Goal: Task Accomplishment & Management: Use online tool/utility

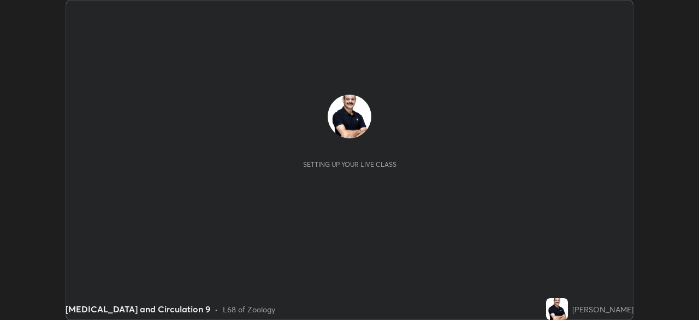
scroll to position [320, 699]
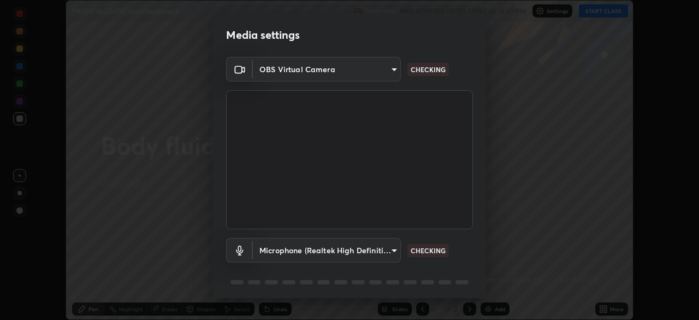
type input "51d019597c161c0694d5583d1f2c643560fde39fe8f4b4da8ea140d4d4830f4c"
click at [390, 250] on body "Erase all [MEDICAL_DATA] and Circulation 9 Recording WAS SCHEDULED TO START AT …" at bounding box center [349, 160] width 699 height 320
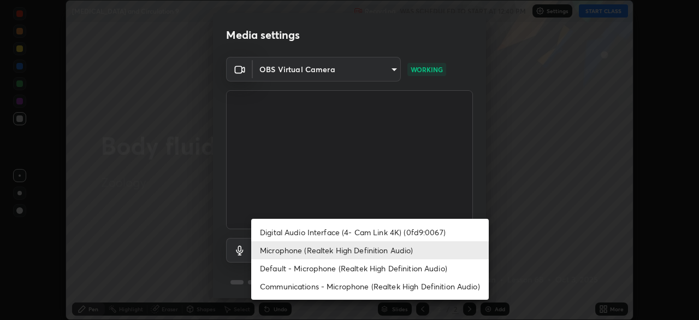
click at [347, 248] on li "Microphone (Realtek High Definition Audio)" at bounding box center [370, 250] width 238 height 18
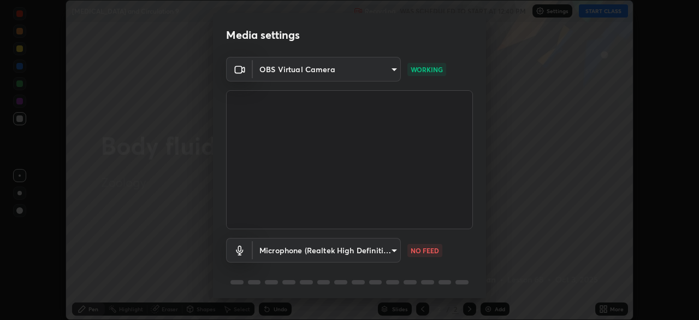
scroll to position [39, 0]
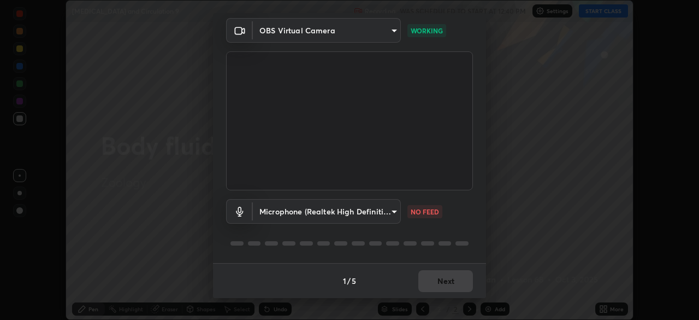
click at [390, 212] on body "Erase all [MEDICAL_DATA] and Circulation 9 Recording WAS SCHEDULED TO START AT …" at bounding box center [349, 160] width 699 height 320
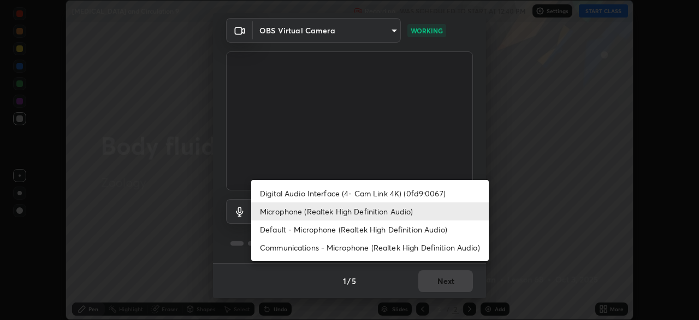
click at [314, 228] on li "Default - Microphone (Realtek High Definition Audio)" at bounding box center [370, 229] width 238 height 18
type input "default"
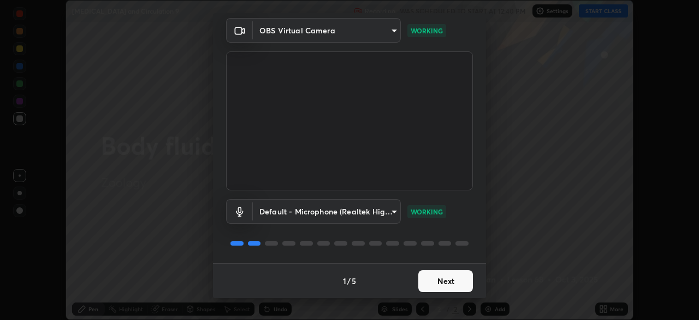
click at [446, 281] on button "Next" at bounding box center [446, 281] width 55 height 22
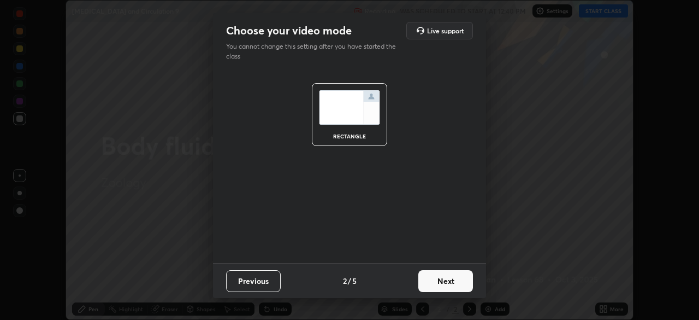
click at [455, 283] on button "Next" at bounding box center [446, 281] width 55 height 22
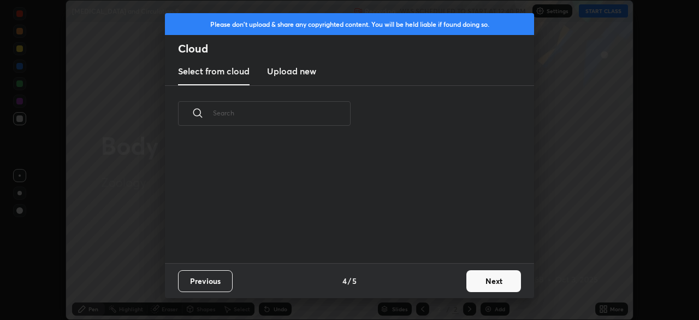
click at [492, 280] on button "Next" at bounding box center [494, 281] width 55 height 22
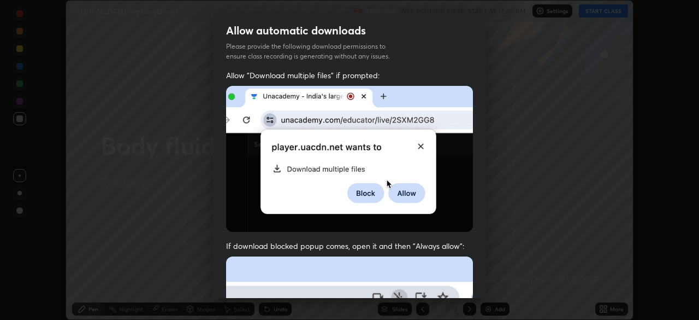
click at [498, 279] on div "Allow automatic downloads Please provide the following download permissions to …" at bounding box center [349, 160] width 699 height 320
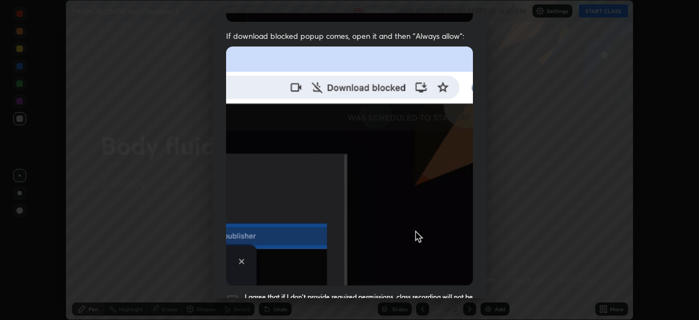
scroll to position [262, 0]
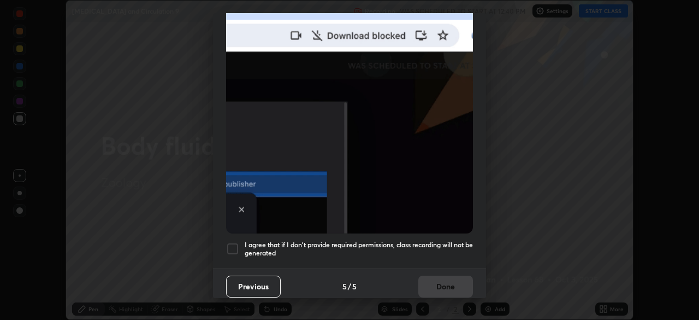
click at [242, 242] on div "I agree that if I don't provide required permissions, class recording will not …" at bounding box center [349, 248] width 247 height 13
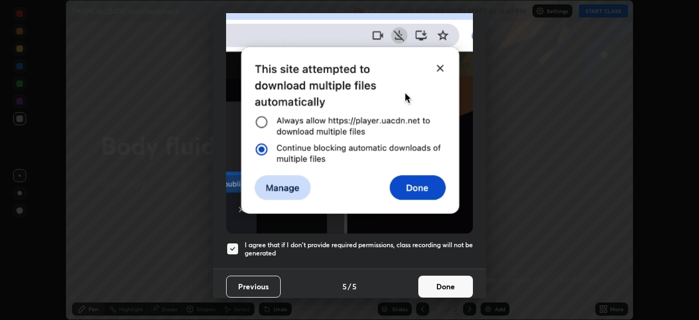
click at [442, 279] on button "Done" at bounding box center [446, 286] width 55 height 22
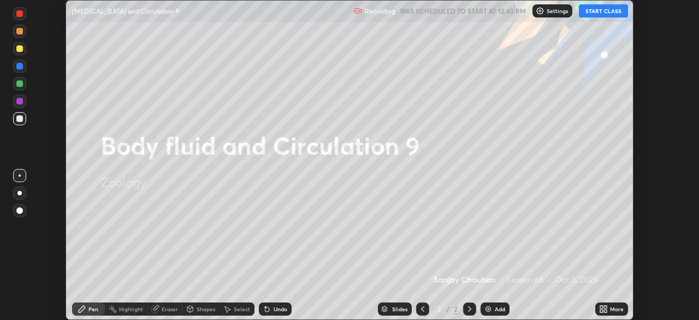
click at [601, 13] on button "START CLASS" at bounding box center [603, 10] width 49 height 13
click at [614, 311] on div "More" at bounding box center [617, 308] width 14 height 5
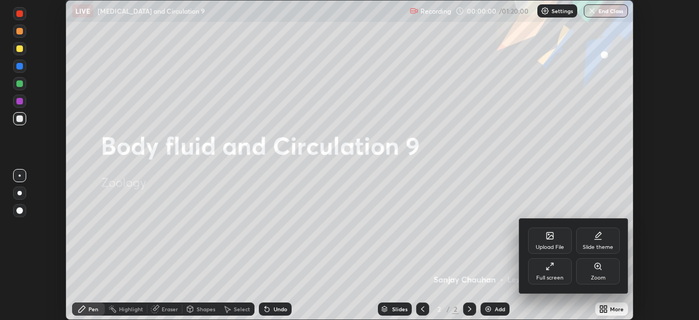
click at [555, 240] on div "Upload File" at bounding box center [550, 240] width 44 height 26
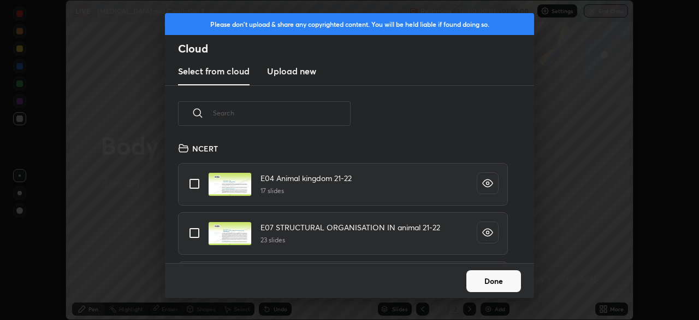
scroll to position [121, 351]
click at [303, 111] on input "text" at bounding box center [282, 113] width 138 height 46
click at [303, 110] on input "text" at bounding box center [282, 113] width 138 height 46
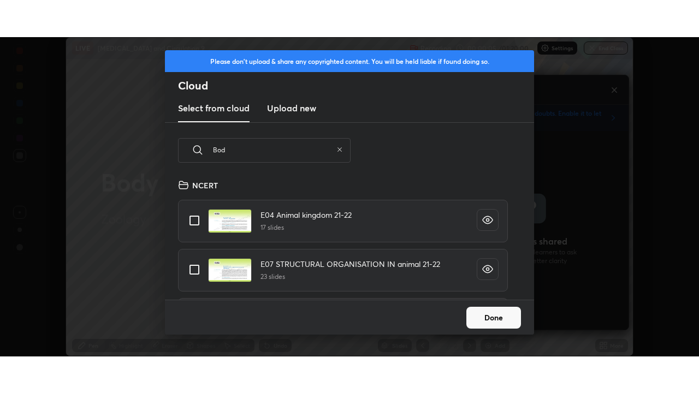
scroll to position [4, 6]
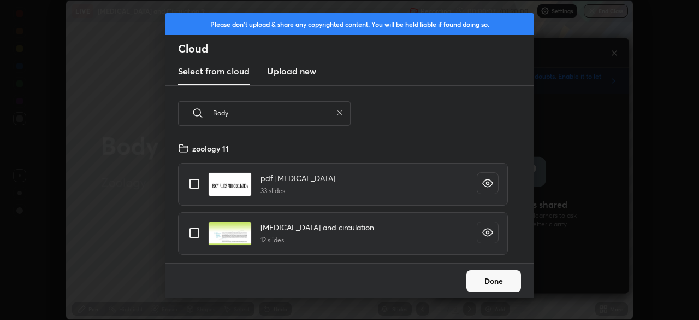
type input "Body"
click at [201, 233] on input "grid" at bounding box center [194, 232] width 23 height 23
checkbox input "true"
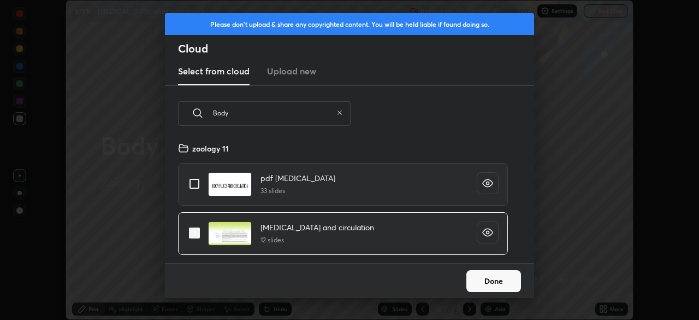
click at [490, 282] on button "Done" at bounding box center [494, 281] width 55 height 22
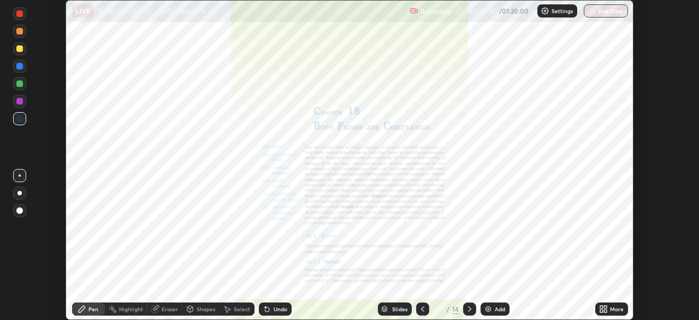
click at [601, 305] on icon at bounding box center [601, 306] width 3 height 3
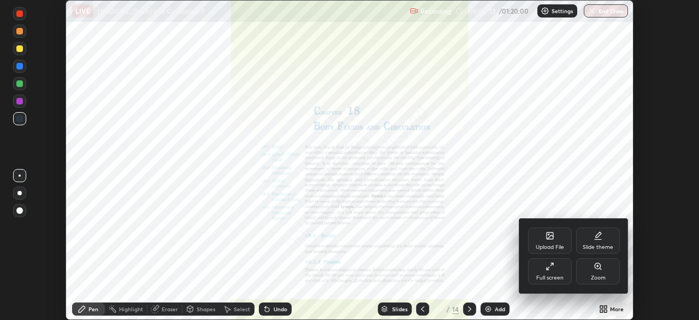
click at [548, 272] on div "Full screen" at bounding box center [550, 271] width 44 height 26
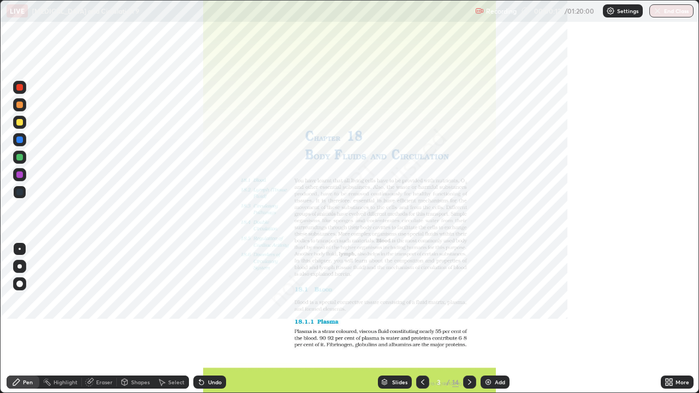
scroll to position [393, 699]
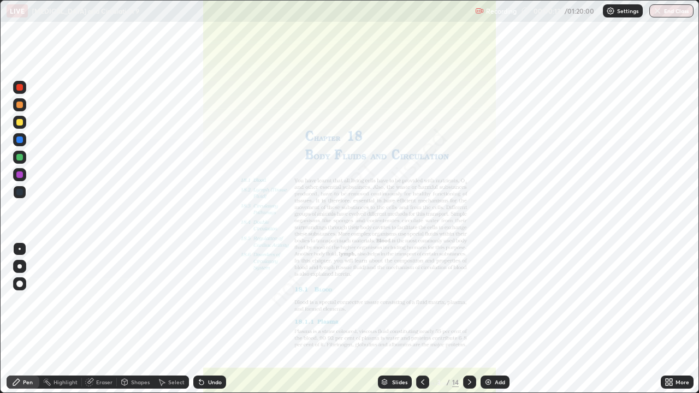
click at [467, 319] on icon at bounding box center [470, 382] width 9 height 9
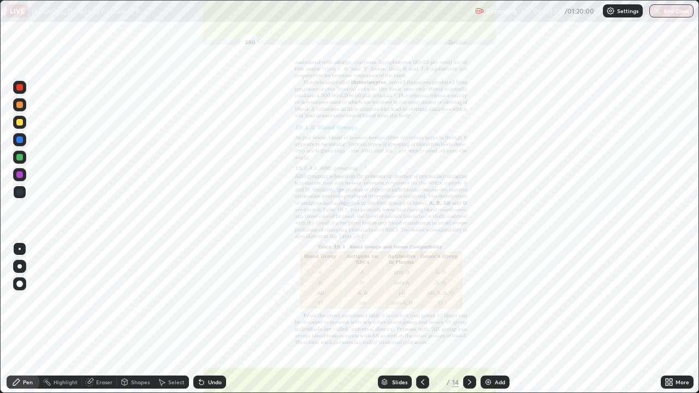
click at [467, 319] on icon at bounding box center [470, 382] width 9 height 9
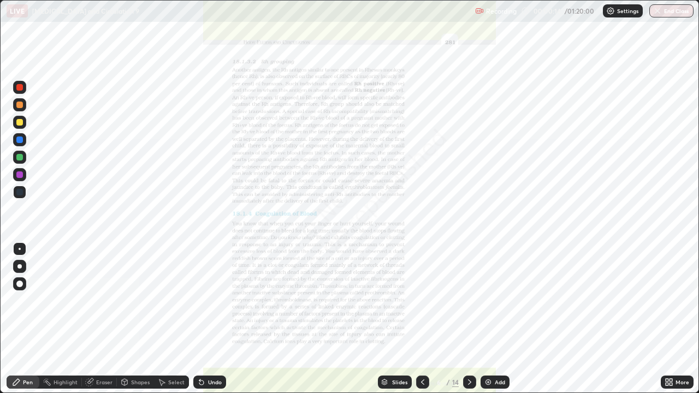
click at [399, 319] on div "Slides" at bounding box center [399, 382] width 15 height 5
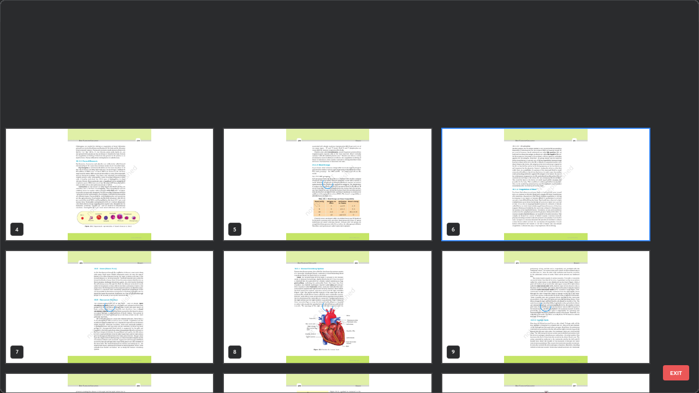
scroll to position [221, 0]
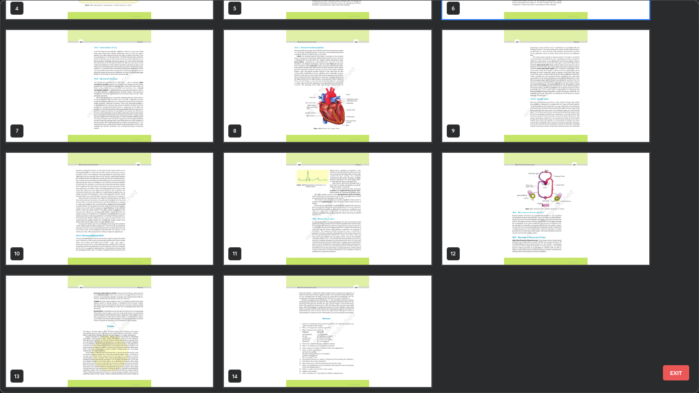
click at [525, 220] on img "grid" at bounding box center [546, 209] width 207 height 112
click at [528, 221] on img "grid" at bounding box center [546, 209] width 207 height 112
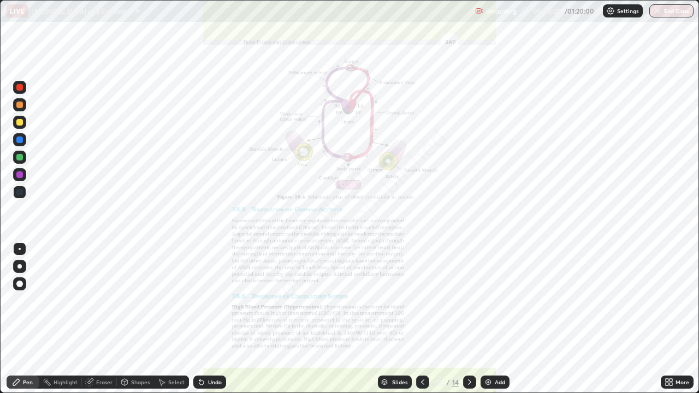
click at [422, 319] on icon at bounding box center [423, 382] width 9 height 9
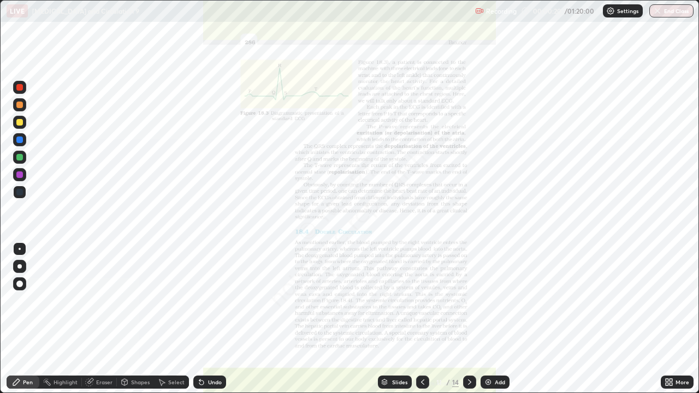
click at [501, 319] on div "Add" at bounding box center [500, 382] width 10 height 5
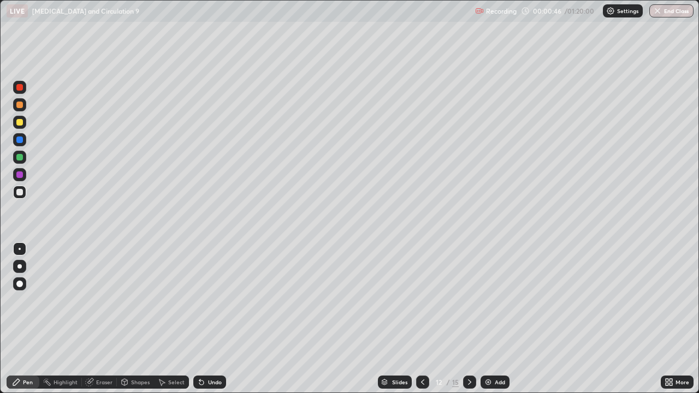
click at [28, 319] on div "Pen" at bounding box center [23, 382] width 33 height 13
click at [19, 104] on div at bounding box center [19, 105] width 7 height 7
click at [27, 319] on div "Pen" at bounding box center [28, 382] width 10 height 5
click at [22, 192] on div at bounding box center [19, 192] width 7 height 7
click at [105, 319] on div "Eraser" at bounding box center [104, 382] width 16 height 5
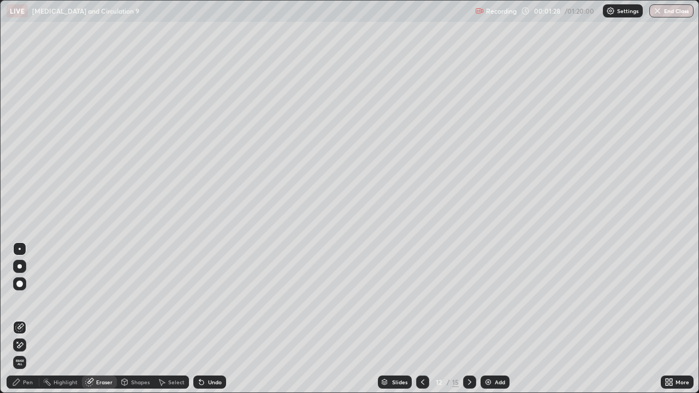
click at [25, 319] on div "Pen" at bounding box center [23, 382] width 33 height 13
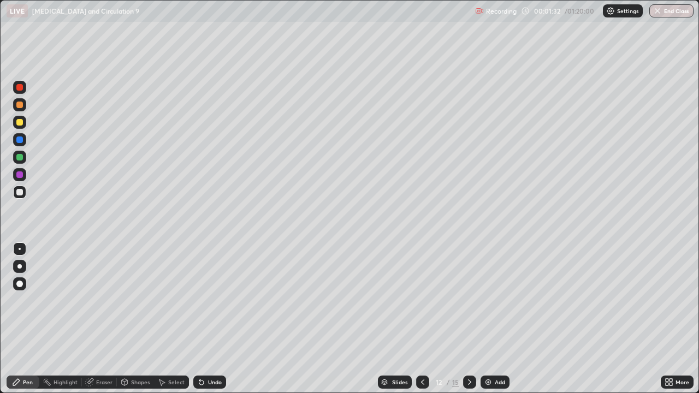
click at [16, 191] on div at bounding box center [19, 192] width 7 height 7
click at [98, 319] on div "Eraser" at bounding box center [104, 382] width 16 height 5
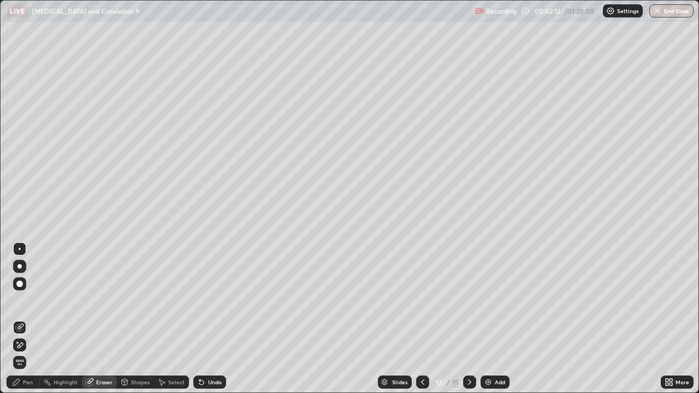
click at [28, 319] on div "Pen" at bounding box center [23, 382] width 33 height 13
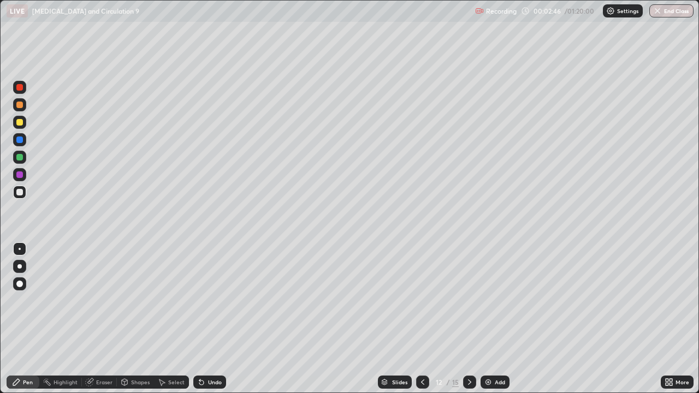
click at [29, 319] on div "Pen" at bounding box center [28, 382] width 10 height 5
click at [21, 123] on div at bounding box center [19, 122] width 7 height 7
click at [498, 319] on div "Add" at bounding box center [500, 382] width 10 height 5
click at [19, 105] on div at bounding box center [19, 105] width 7 height 7
click at [17, 156] on div at bounding box center [19, 157] width 7 height 7
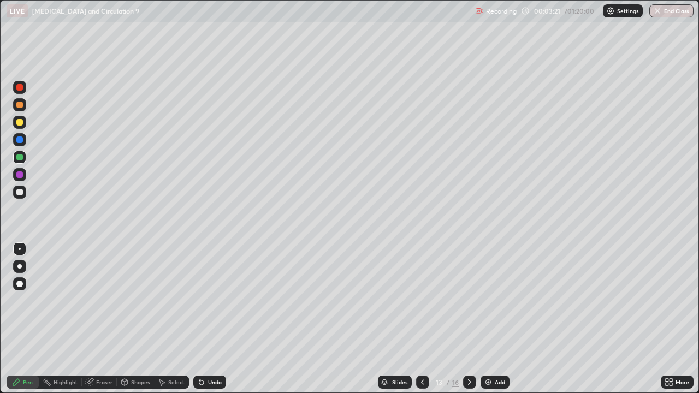
click at [16, 187] on div at bounding box center [19, 192] width 13 height 13
click at [18, 190] on div at bounding box center [19, 192] width 7 height 7
click at [19, 176] on div at bounding box center [19, 175] width 7 height 7
click at [17, 191] on div at bounding box center [19, 192] width 7 height 7
click at [20, 105] on div at bounding box center [19, 105] width 7 height 7
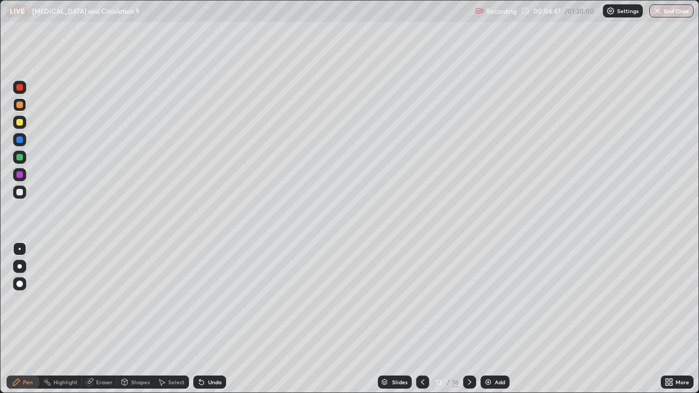
click at [495, 319] on div "Add" at bounding box center [500, 382] width 10 height 5
click at [24, 105] on div at bounding box center [19, 104] width 13 height 13
click at [28, 319] on div "Pen" at bounding box center [28, 382] width 10 height 5
click at [21, 122] on div at bounding box center [19, 122] width 7 height 7
click at [102, 319] on div "Eraser" at bounding box center [99, 382] width 35 height 13
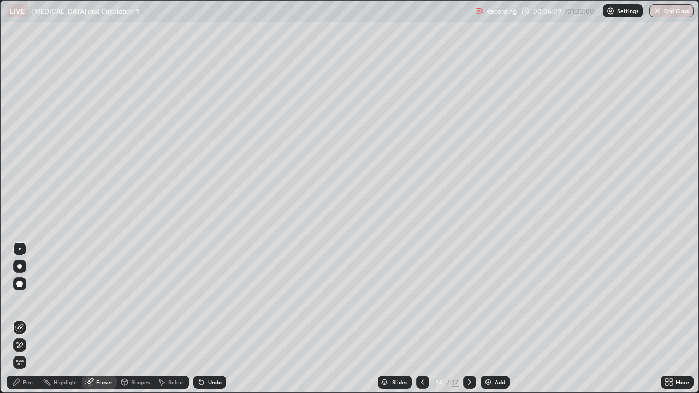
click at [34, 319] on div "Pen" at bounding box center [23, 382] width 33 height 13
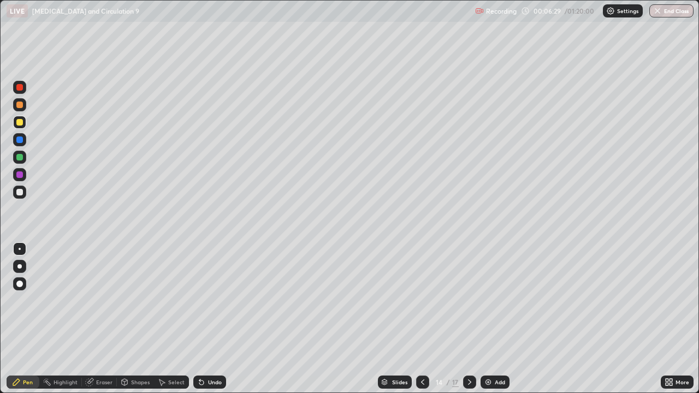
click at [28, 319] on div "Pen" at bounding box center [28, 382] width 10 height 5
click at [22, 191] on div at bounding box center [19, 192] width 7 height 7
click at [21, 192] on div at bounding box center [19, 192] width 7 height 7
click at [19, 193] on div at bounding box center [19, 192] width 7 height 7
click at [20, 121] on div at bounding box center [19, 122] width 7 height 7
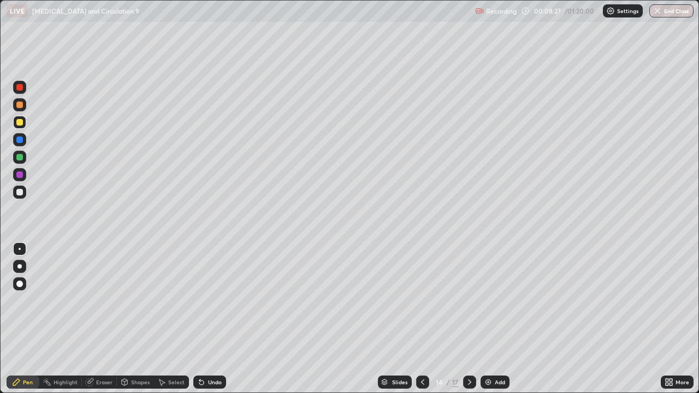
click at [19, 155] on div at bounding box center [19, 157] width 7 height 7
click at [22, 192] on div at bounding box center [19, 192] width 7 height 7
click at [25, 91] on div at bounding box center [19, 87] width 13 height 13
click at [21, 88] on div at bounding box center [19, 87] width 7 height 7
click at [21, 110] on div at bounding box center [19, 104] width 13 height 13
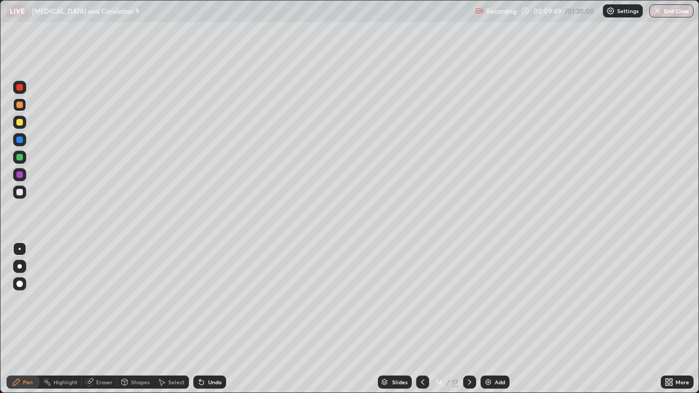
click at [23, 159] on div at bounding box center [19, 157] width 13 height 13
click at [20, 107] on div at bounding box center [19, 105] width 7 height 7
click at [469, 319] on icon at bounding box center [469, 382] width 3 height 5
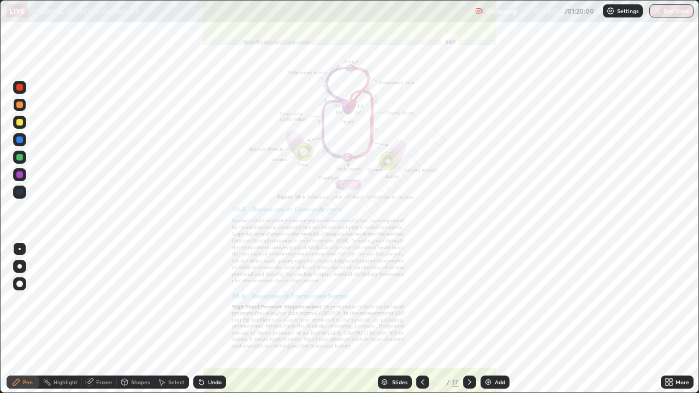
click at [423, 319] on icon at bounding box center [423, 382] width 9 height 9
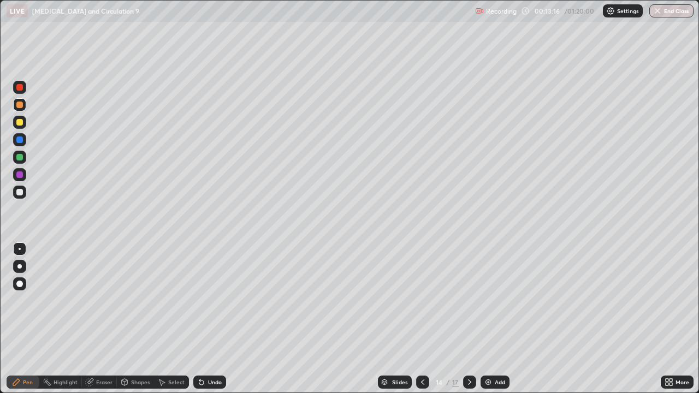
click at [509, 319] on div "Add" at bounding box center [495, 382] width 29 height 13
click at [19, 158] on div at bounding box center [19, 157] width 7 height 7
click at [21, 140] on div at bounding box center [19, 140] width 7 height 7
click at [20, 193] on div at bounding box center [19, 192] width 7 height 7
click at [20, 142] on div at bounding box center [19, 140] width 7 height 7
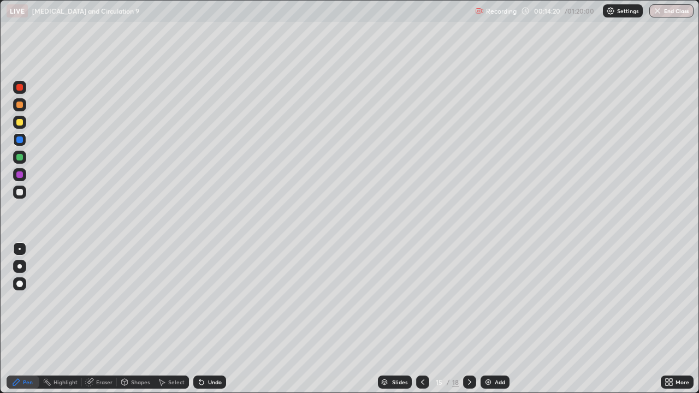
click at [20, 144] on div at bounding box center [19, 139] width 13 height 13
click at [20, 191] on div at bounding box center [19, 192] width 7 height 7
click at [20, 121] on div at bounding box center [19, 122] width 7 height 7
click at [21, 176] on div at bounding box center [19, 175] width 7 height 7
click at [22, 173] on div at bounding box center [19, 175] width 7 height 7
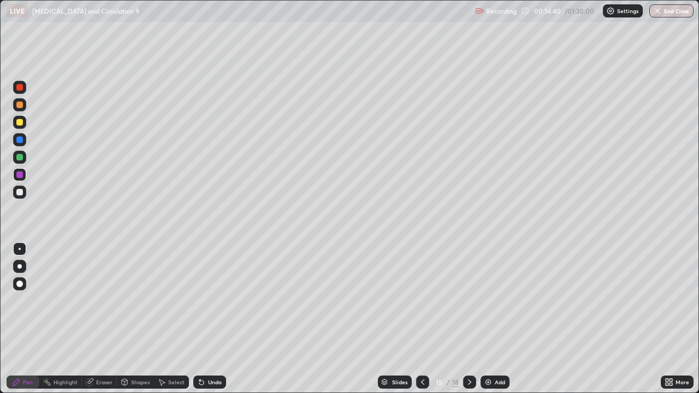
click at [17, 189] on div at bounding box center [19, 192] width 7 height 7
click at [17, 174] on div at bounding box center [19, 175] width 7 height 7
click at [18, 105] on div at bounding box center [19, 105] width 7 height 7
click at [21, 103] on div at bounding box center [19, 105] width 7 height 7
click at [21, 89] on div at bounding box center [19, 87] width 7 height 7
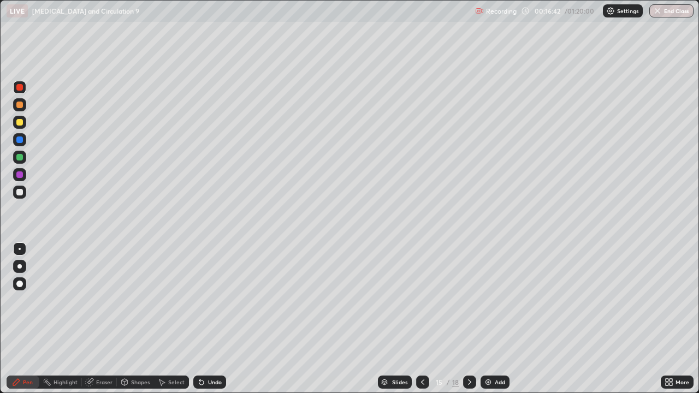
click at [20, 191] on div at bounding box center [19, 192] width 7 height 7
click at [18, 190] on div at bounding box center [19, 192] width 7 height 7
click at [20, 191] on div at bounding box center [19, 192] width 7 height 7
click at [20, 192] on div at bounding box center [19, 192] width 7 height 7
click at [499, 319] on div "Add" at bounding box center [500, 382] width 10 height 5
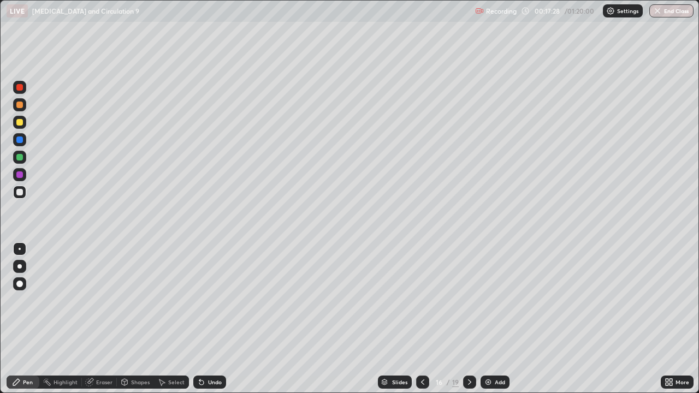
click at [21, 106] on div at bounding box center [19, 105] width 7 height 7
click at [19, 192] on div at bounding box center [19, 192] width 7 height 7
click at [19, 123] on div at bounding box center [19, 122] width 7 height 7
click at [15, 156] on div at bounding box center [19, 157] width 13 height 13
click at [20, 173] on div at bounding box center [19, 175] width 7 height 7
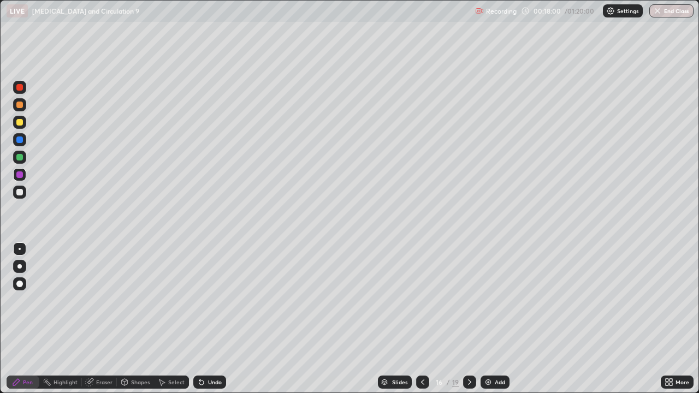
click at [21, 193] on div at bounding box center [19, 192] width 7 height 7
click at [105, 319] on div "Eraser" at bounding box center [104, 382] width 16 height 5
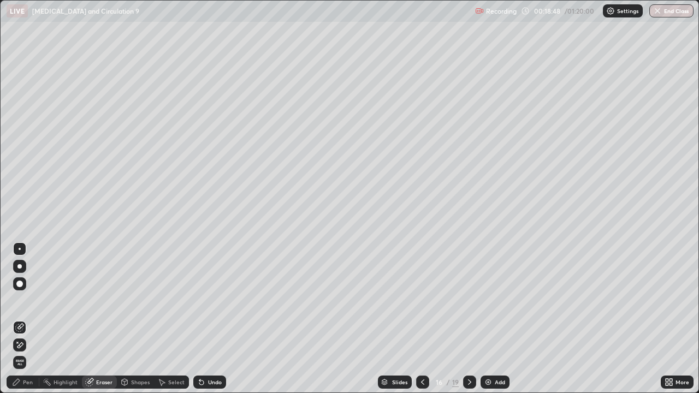
click at [27, 319] on div "Pen" at bounding box center [28, 382] width 10 height 5
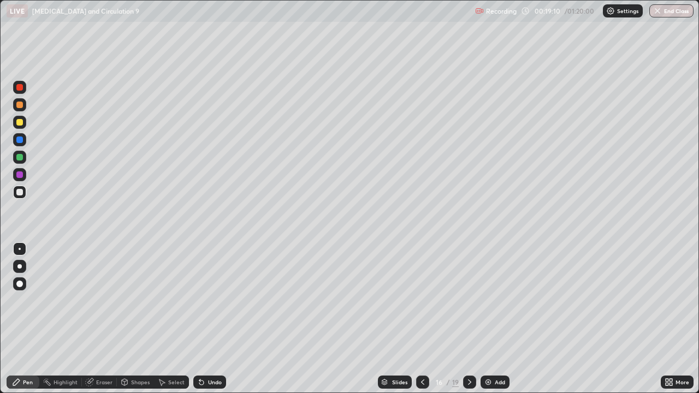
click at [21, 190] on div at bounding box center [19, 192] width 7 height 7
click at [17, 158] on div at bounding box center [19, 157] width 7 height 7
click at [20, 192] on div at bounding box center [19, 192] width 7 height 7
click at [19, 192] on div at bounding box center [19, 192] width 7 height 7
click at [19, 123] on div at bounding box center [19, 122] width 7 height 7
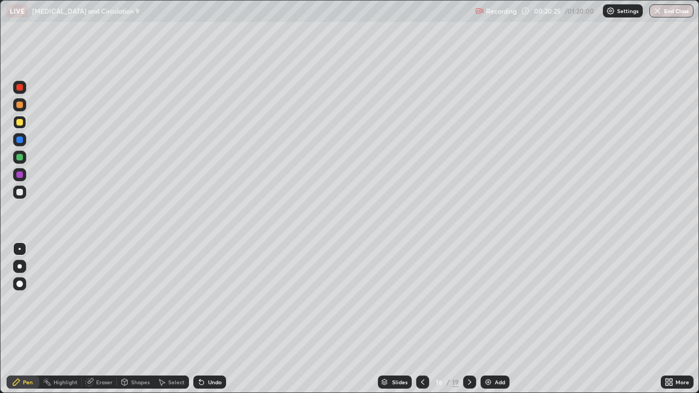
click at [27, 319] on div "Pen" at bounding box center [28, 382] width 10 height 5
click at [21, 109] on div at bounding box center [19, 104] width 13 height 13
click at [20, 193] on div at bounding box center [19, 192] width 7 height 7
click at [20, 123] on div at bounding box center [19, 122] width 7 height 7
click at [19, 108] on div at bounding box center [19, 105] width 7 height 7
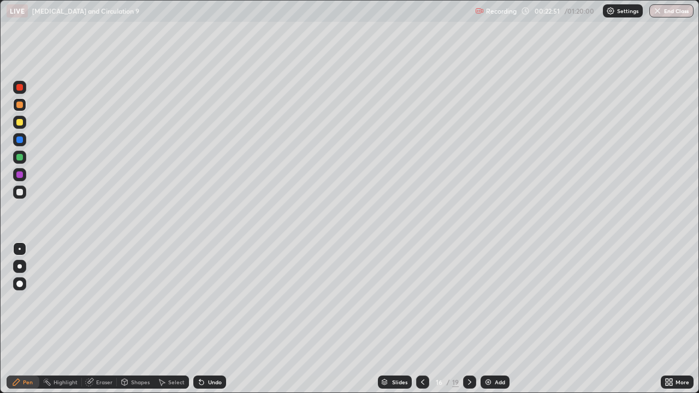
click at [22, 191] on div at bounding box center [19, 192] width 7 height 7
click at [17, 106] on div at bounding box center [19, 105] width 7 height 7
click at [21, 123] on div at bounding box center [19, 122] width 7 height 7
click at [19, 175] on div at bounding box center [19, 175] width 7 height 7
click at [420, 319] on icon at bounding box center [423, 382] width 9 height 9
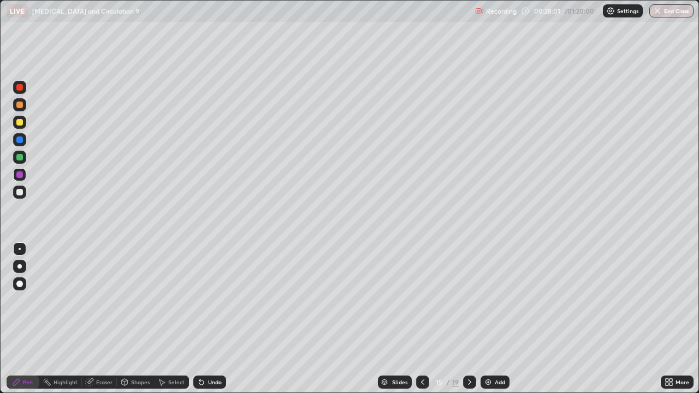
click at [16, 190] on div at bounding box center [19, 192] width 13 height 13
click at [467, 319] on div at bounding box center [469, 383] width 13 height 22
click at [421, 319] on icon at bounding box center [423, 382] width 9 height 9
click at [469, 319] on icon at bounding box center [470, 382] width 9 height 9
click at [18, 161] on div at bounding box center [19, 157] width 13 height 13
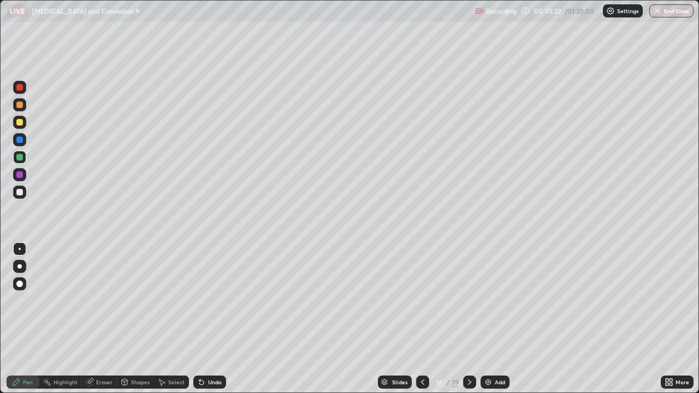
click at [467, 319] on icon at bounding box center [470, 382] width 9 height 9
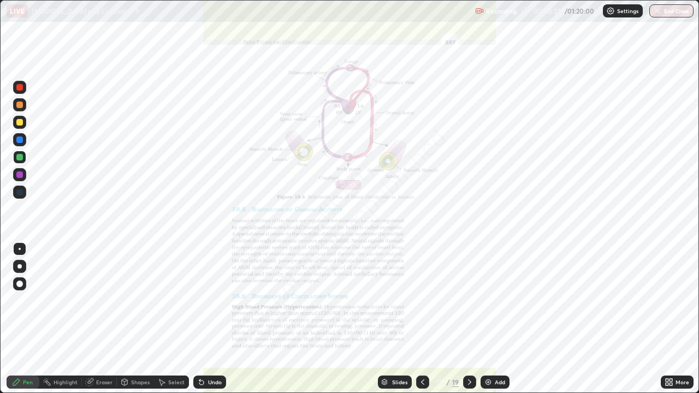
click at [426, 319] on icon at bounding box center [423, 382] width 9 height 9
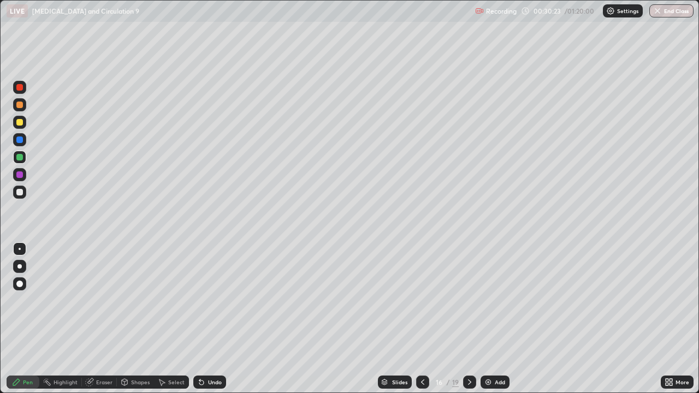
click at [498, 319] on div "Add" at bounding box center [500, 382] width 10 height 5
click at [20, 105] on div at bounding box center [19, 105] width 7 height 7
click at [423, 319] on icon at bounding box center [422, 382] width 9 height 9
click at [500, 319] on div "Add" at bounding box center [495, 382] width 29 height 13
click at [23, 120] on div at bounding box center [19, 122] width 13 height 13
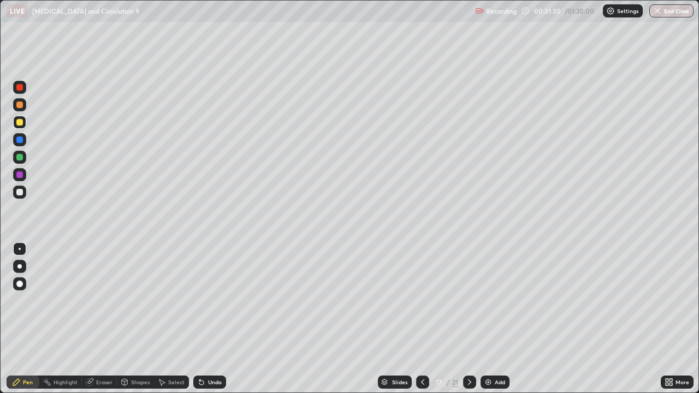
click at [18, 192] on div at bounding box center [19, 192] width 7 height 7
click at [19, 192] on div at bounding box center [19, 192] width 7 height 7
click at [20, 126] on div at bounding box center [19, 122] width 13 height 13
click at [20, 178] on div at bounding box center [19, 175] width 7 height 7
click at [19, 191] on div at bounding box center [19, 192] width 7 height 7
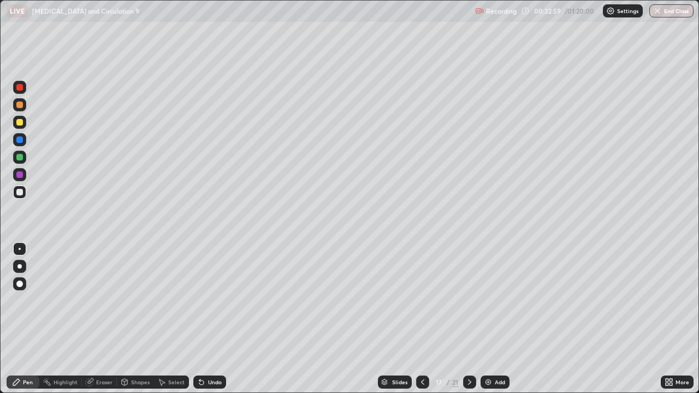
click at [20, 122] on div at bounding box center [19, 122] width 7 height 7
click at [467, 319] on div at bounding box center [469, 382] width 13 height 13
click at [20, 105] on div at bounding box center [19, 105] width 7 height 7
click at [102, 319] on div "Eraser" at bounding box center [104, 382] width 16 height 5
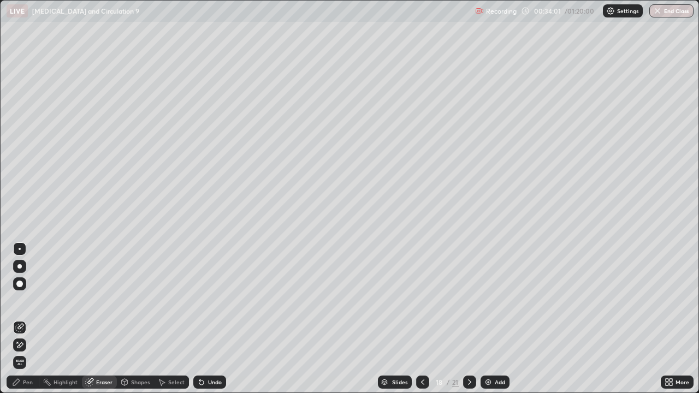
click at [31, 319] on div "Pen" at bounding box center [28, 382] width 10 height 5
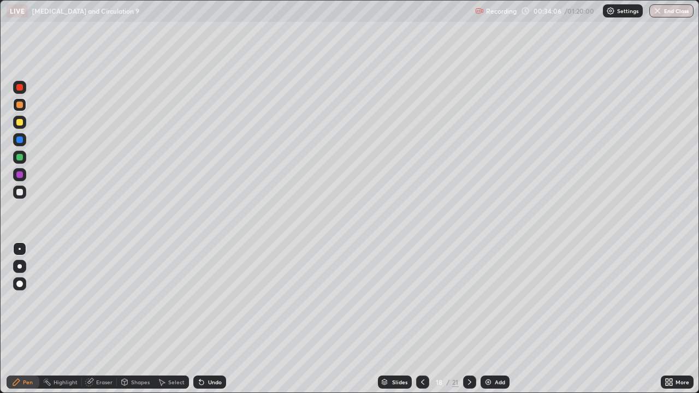
click at [20, 192] on div at bounding box center [19, 192] width 7 height 7
click at [22, 192] on div at bounding box center [19, 192] width 7 height 7
click at [21, 192] on div at bounding box center [19, 192] width 7 height 7
click at [25, 192] on div at bounding box center [19, 192] width 13 height 13
click at [468, 319] on icon at bounding box center [470, 382] width 9 height 9
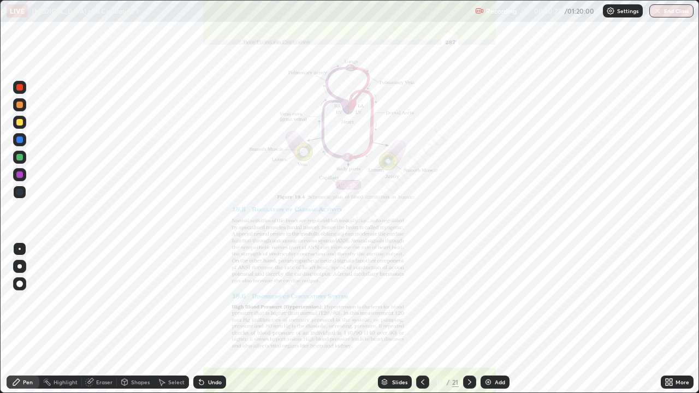
click at [108, 319] on div "Eraser" at bounding box center [104, 382] width 16 height 5
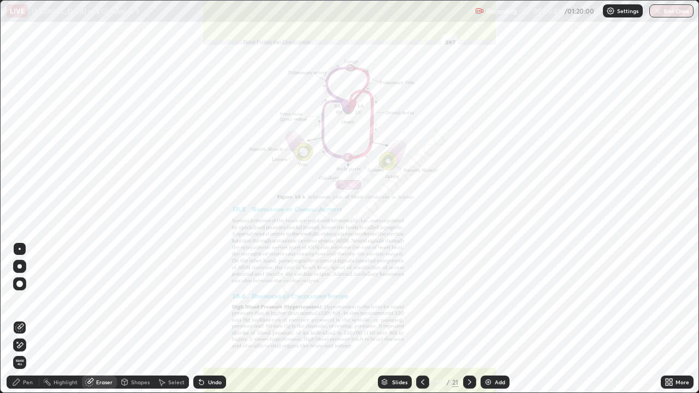
click at [21, 319] on span "Erase all" at bounding box center [20, 363] width 12 height 7
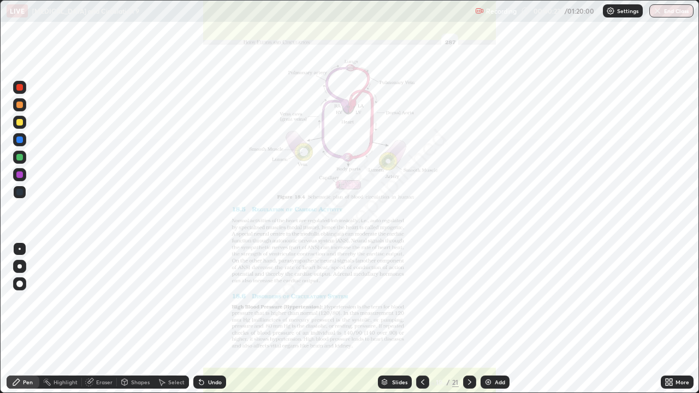
click at [30, 319] on div "Pen" at bounding box center [23, 382] width 33 height 13
click at [468, 319] on icon at bounding box center [470, 382] width 9 height 9
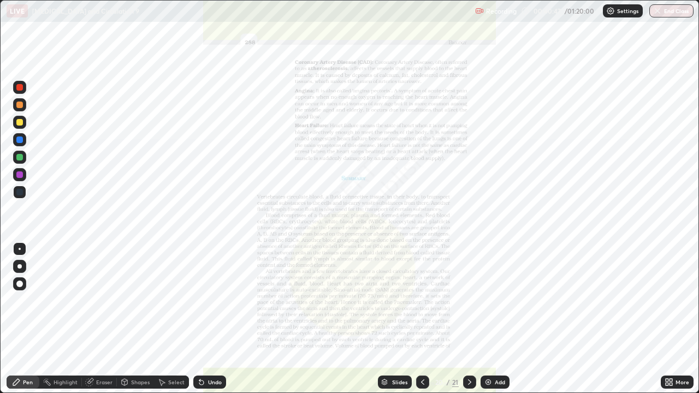
click at [422, 319] on icon at bounding box center [423, 382] width 9 height 9
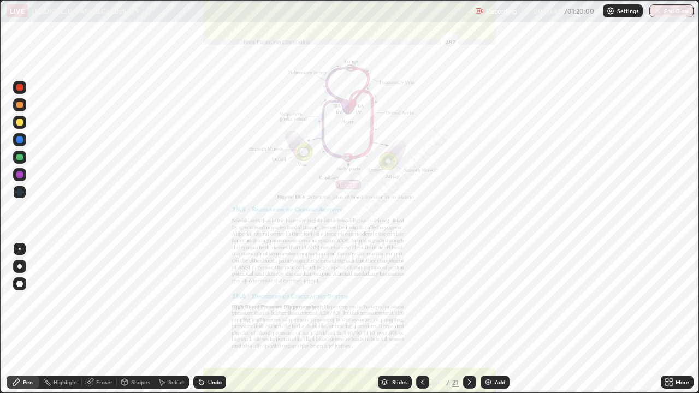
click at [500, 319] on div "Add" at bounding box center [500, 382] width 10 height 5
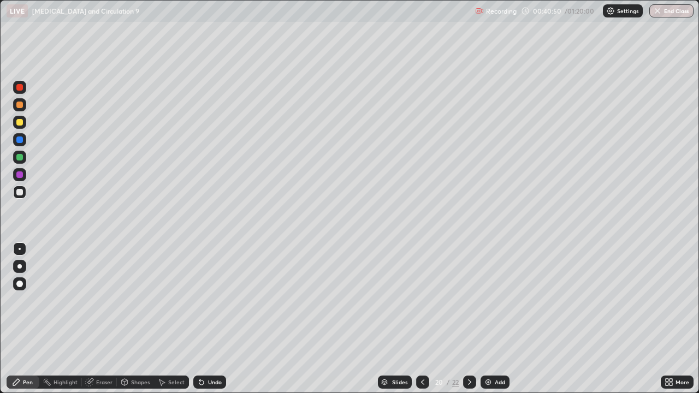
click at [18, 104] on div at bounding box center [19, 105] width 7 height 7
click at [20, 174] on div at bounding box center [19, 175] width 7 height 7
click at [19, 192] on div at bounding box center [19, 192] width 7 height 7
click at [21, 117] on div at bounding box center [19, 122] width 13 height 13
click at [17, 156] on div at bounding box center [19, 157] width 7 height 7
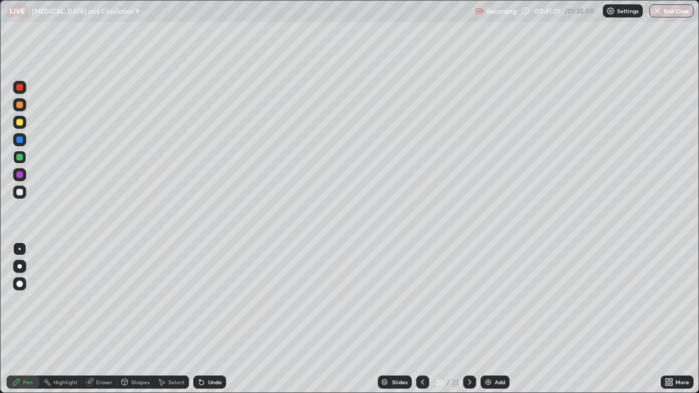
click at [17, 173] on div at bounding box center [19, 175] width 7 height 7
click at [19, 157] on div at bounding box center [19, 157] width 7 height 7
click at [19, 122] on div at bounding box center [19, 122] width 7 height 7
click at [19, 140] on div at bounding box center [19, 140] width 7 height 7
click at [20, 191] on div at bounding box center [19, 192] width 7 height 7
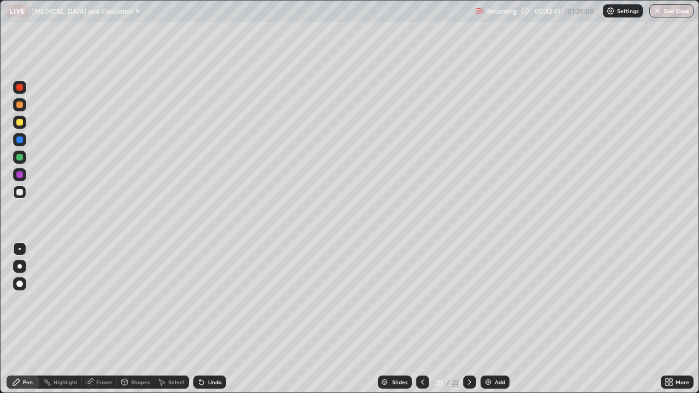
click at [21, 192] on div at bounding box center [19, 192] width 7 height 7
click at [22, 191] on div at bounding box center [19, 192] width 7 height 7
click at [19, 192] on div at bounding box center [19, 192] width 7 height 7
click at [21, 194] on div at bounding box center [19, 192] width 7 height 7
click at [21, 123] on div at bounding box center [19, 122] width 7 height 7
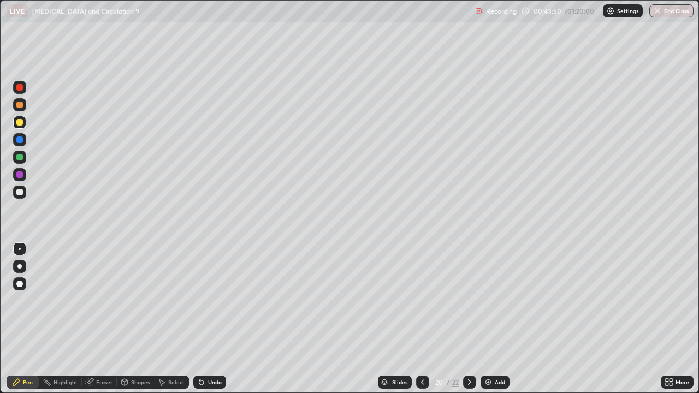
click at [21, 140] on div at bounding box center [19, 140] width 7 height 7
click at [17, 124] on div at bounding box center [19, 122] width 7 height 7
click at [21, 138] on div at bounding box center [19, 140] width 7 height 7
click at [20, 192] on div at bounding box center [19, 192] width 7 height 7
click at [19, 122] on div at bounding box center [19, 122] width 7 height 7
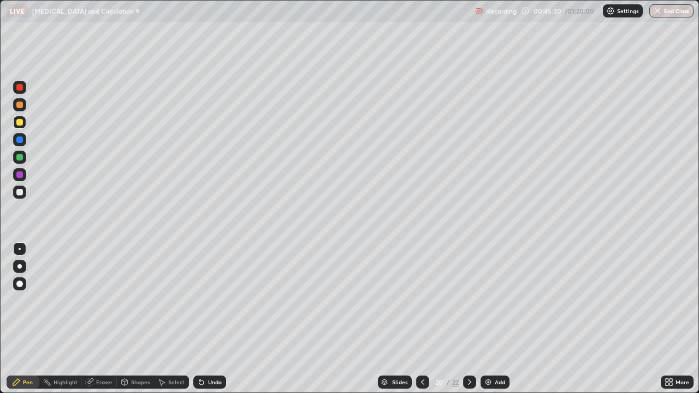
click at [21, 160] on div at bounding box center [19, 157] width 7 height 7
click at [19, 192] on div at bounding box center [19, 192] width 7 height 7
click at [21, 121] on div at bounding box center [19, 122] width 7 height 7
click at [25, 193] on div at bounding box center [19, 192] width 13 height 13
click at [469, 319] on icon at bounding box center [470, 382] width 9 height 9
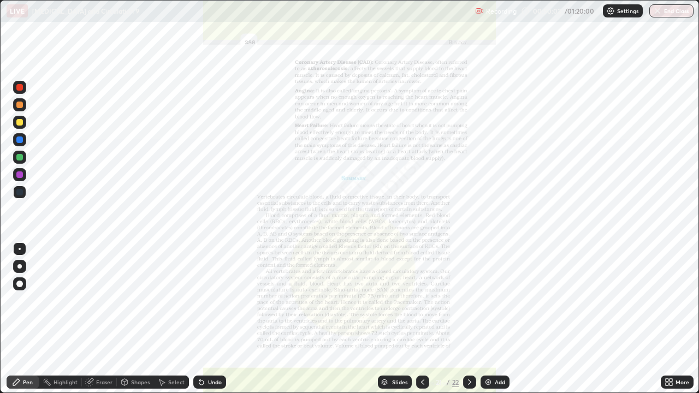
click at [421, 319] on icon at bounding box center [423, 382] width 9 height 9
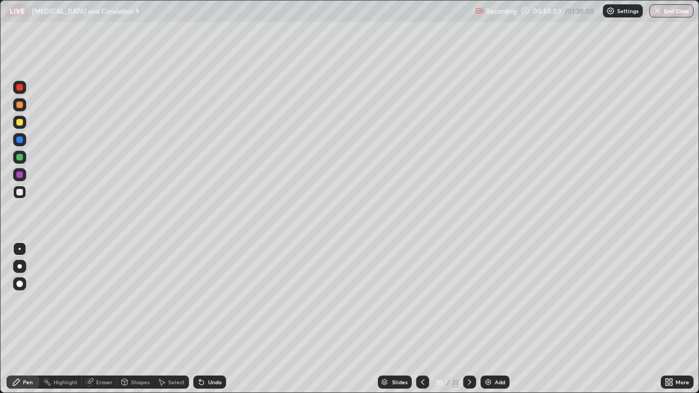
click at [498, 319] on div "Add" at bounding box center [500, 382] width 10 height 5
click at [20, 109] on div at bounding box center [19, 104] width 13 height 13
click at [135, 319] on div "Shapes" at bounding box center [135, 382] width 37 height 13
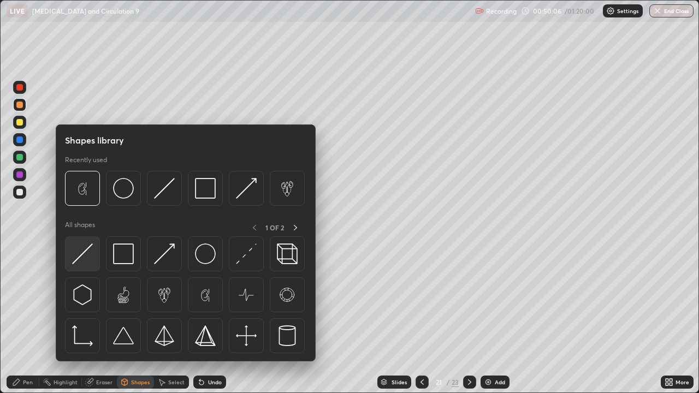
click at [88, 248] on img at bounding box center [82, 254] width 21 height 21
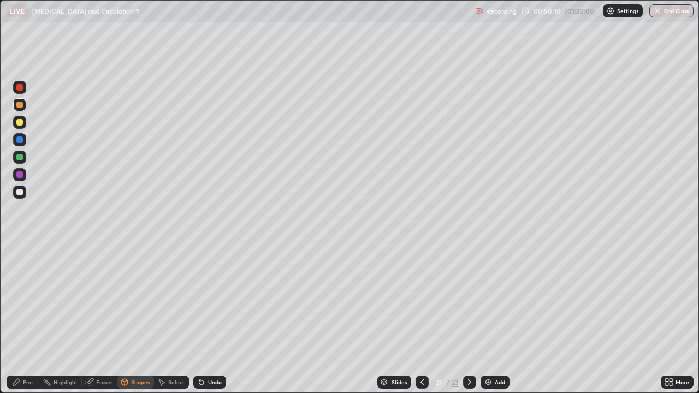
click at [19, 140] on div at bounding box center [19, 140] width 7 height 7
click at [20, 89] on div at bounding box center [19, 87] width 7 height 7
click at [16, 191] on div at bounding box center [19, 192] width 7 height 7
click at [104, 319] on div "Eraser" at bounding box center [104, 382] width 16 height 5
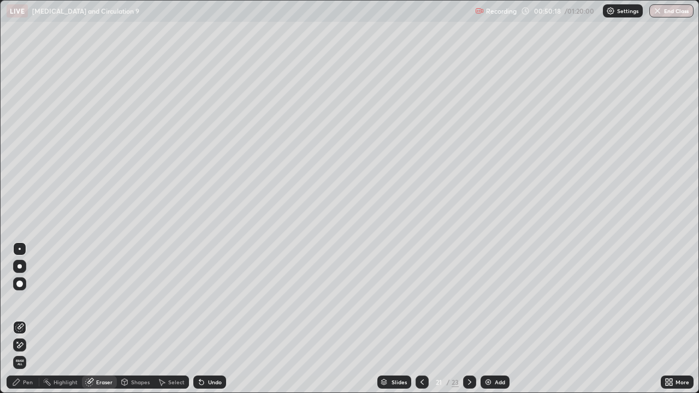
click at [26, 319] on div "Pen" at bounding box center [28, 382] width 10 height 5
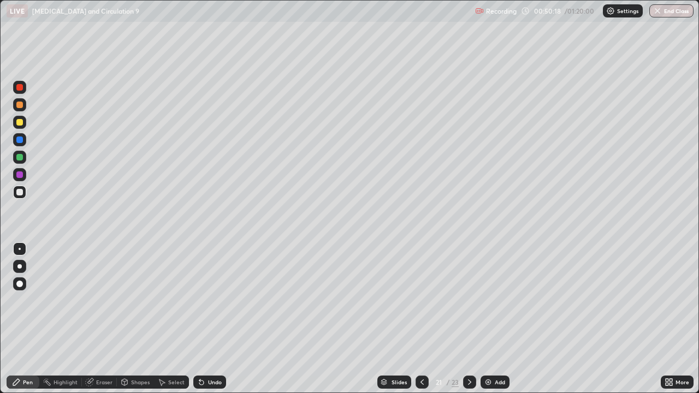
click at [20, 191] on div at bounding box center [19, 192] width 7 height 7
click at [20, 122] on div at bounding box center [19, 122] width 7 height 7
click at [17, 189] on div at bounding box center [19, 192] width 7 height 7
click at [19, 122] on div at bounding box center [19, 122] width 7 height 7
click at [18, 105] on div at bounding box center [19, 105] width 7 height 7
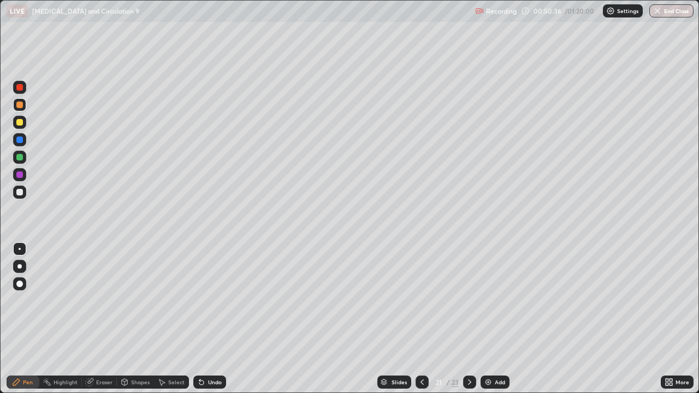
click at [20, 122] on div at bounding box center [19, 122] width 7 height 7
click at [21, 192] on div at bounding box center [19, 192] width 7 height 7
click at [24, 192] on div at bounding box center [19, 192] width 13 height 13
click at [20, 122] on div at bounding box center [19, 122] width 7 height 7
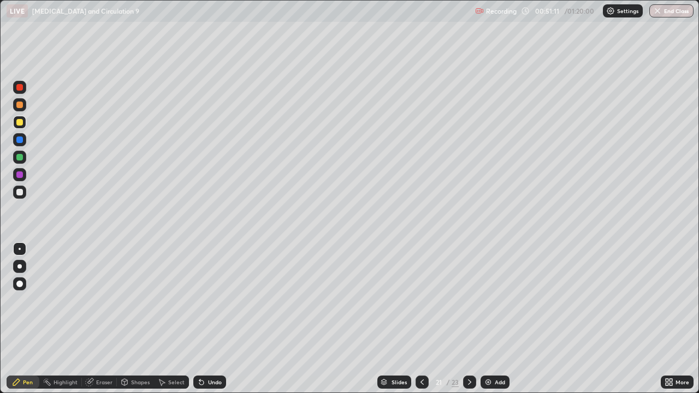
click at [20, 89] on div at bounding box center [19, 87] width 7 height 7
click at [19, 140] on div at bounding box center [19, 140] width 7 height 7
click at [21, 138] on div at bounding box center [19, 140] width 7 height 7
click at [21, 156] on div at bounding box center [19, 157] width 7 height 7
click at [18, 195] on div at bounding box center [19, 192] width 7 height 7
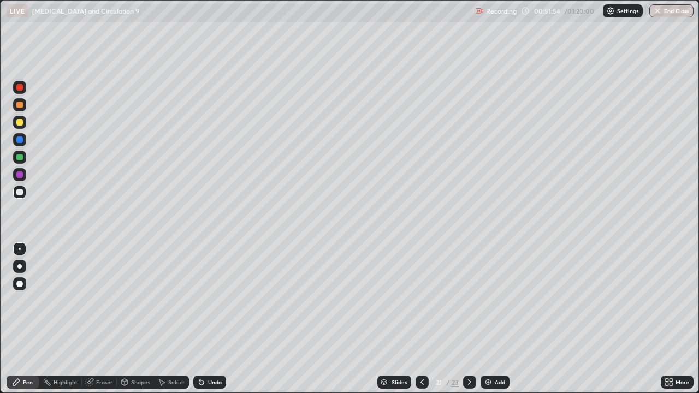
click at [17, 176] on div at bounding box center [19, 175] width 7 height 7
click at [15, 190] on div at bounding box center [19, 192] width 13 height 13
click at [22, 190] on div at bounding box center [19, 192] width 7 height 7
click at [13, 190] on div at bounding box center [19, 192] width 13 height 13
click at [21, 188] on div at bounding box center [19, 192] width 13 height 13
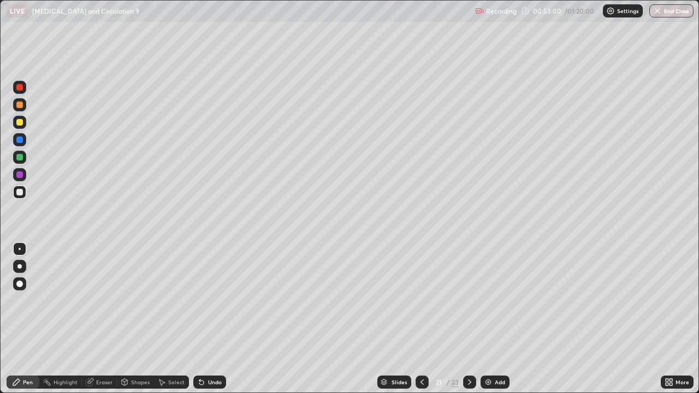
click at [16, 195] on div at bounding box center [19, 192] width 13 height 13
click at [19, 158] on div at bounding box center [19, 157] width 7 height 7
click at [23, 192] on div at bounding box center [19, 192] width 13 height 13
click at [18, 157] on div at bounding box center [19, 157] width 7 height 7
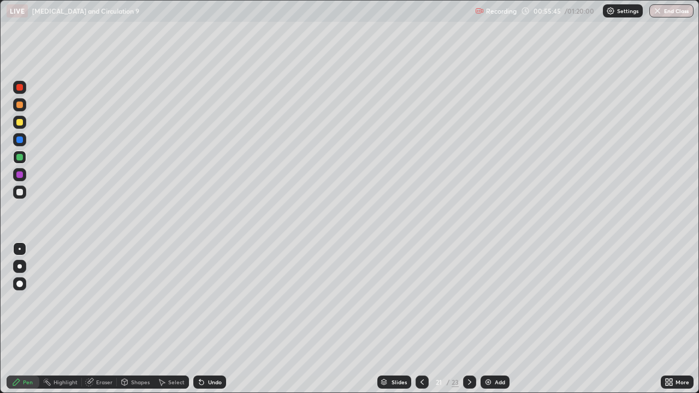
click at [25, 193] on div at bounding box center [19, 192] width 13 height 13
click at [497, 319] on div "Add" at bounding box center [500, 382] width 10 height 5
click at [21, 107] on div at bounding box center [19, 105] width 7 height 7
click at [18, 160] on div at bounding box center [19, 157] width 7 height 7
click at [472, 319] on icon at bounding box center [470, 382] width 9 height 9
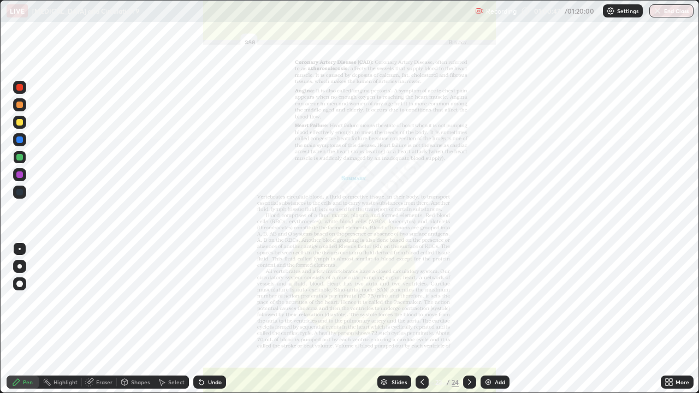
click at [422, 319] on icon at bounding box center [422, 382] width 9 height 9
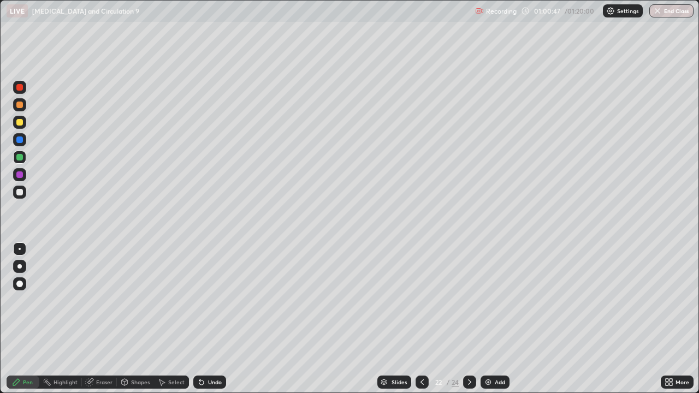
click at [422, 319] on icon at bounding box center [422, 382] width 3 height 5
click at [420, 319] on icon at bounding box center [422, 382] width 9 height 9
click at [421, 319] on div at bounding box center [422, 383] width 13 height 22
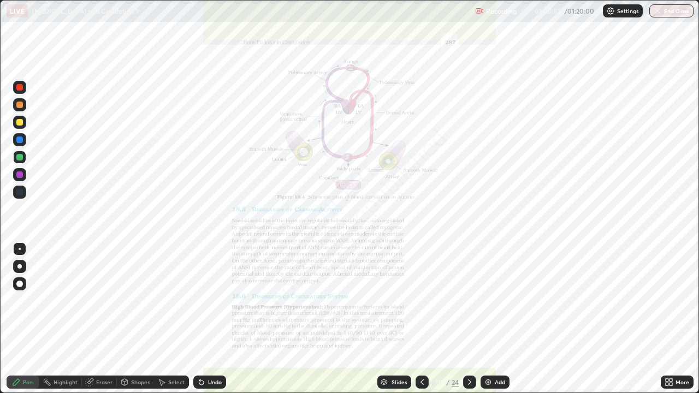
click at [421, 319] on icon at bounding box center [422, 382] width 9 height 9
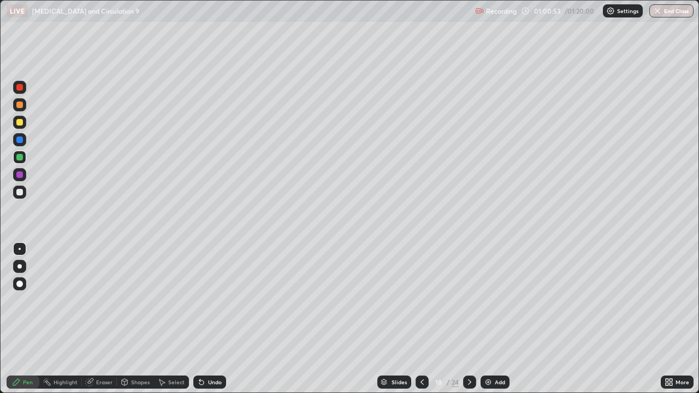
click at [422, 319] on icon at bounding box center [422, 382] width 9 height 9
click at [422, 319] on div at bounding box center [422, 382] width 13 height 13
click at [421, 319] on icon at bounding box center [422, 382] width 9 height 9
click at [420, 319] on div at bounding box center [422, 382] width 13 height 13
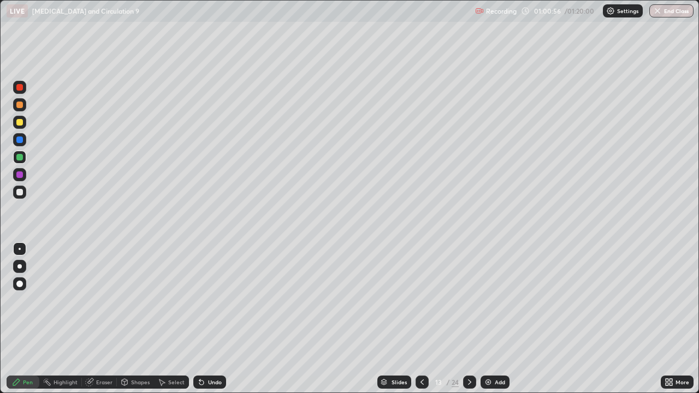
click at [422, 319] on icon at bounding box center [422, 382] width 3 height 5
click at [421, 319] on icon at bounding box center [422, 382] width 9 height 9
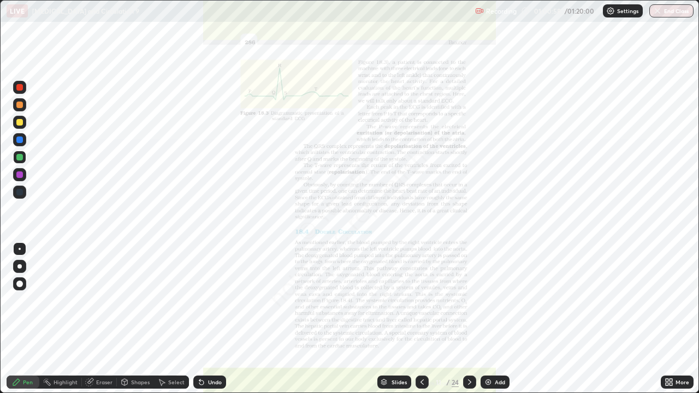
click at [426, 319] on div at bounding box center [422, 382] width 13 height 13
click at [684, 319] on div "More" at bounding box center [677, 382] width 33 height 13
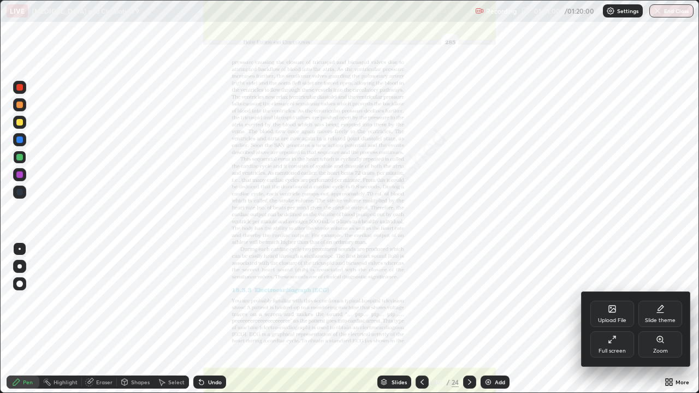
click at [664, 319] on div "Zoom" at bounding box center [660, 351] width 15 height 5
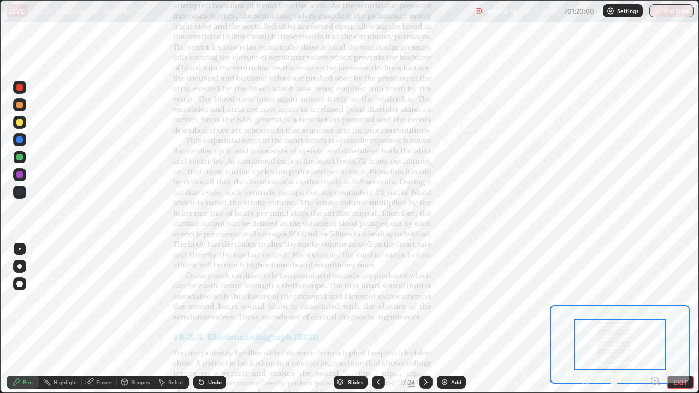
click at [656, 319] on icon at bounding box center [655, 381] width 3 height 0
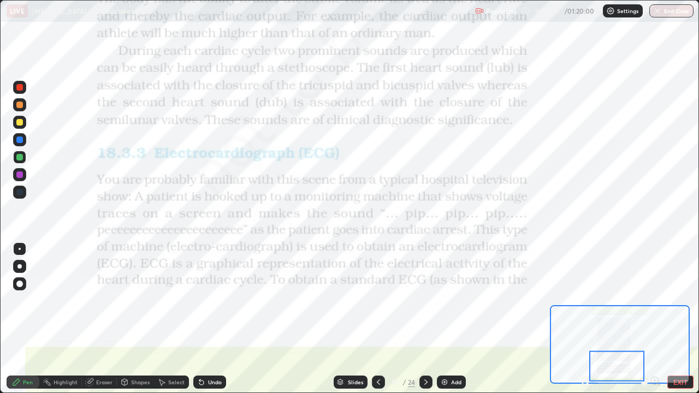
click at [20, 140] on div at bounding box center [19, 140] width 7 height 7
click at [18, 193] on div at bounding box center [19, 192] width 7 height 7
click at [425, 319] on icon at bounding box center [426, 382] width 9 height 9
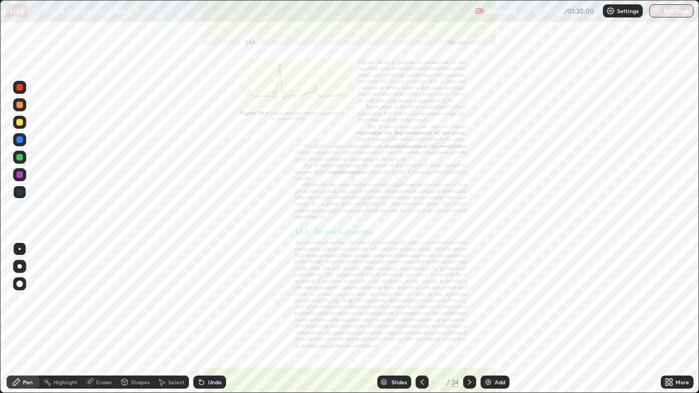
click at [24, 174] on div at bounding box center [19, 174] width 13 height 13
click at [101, 319] on div "Eraser" at bounding box center [104, 382] width 16 height 5
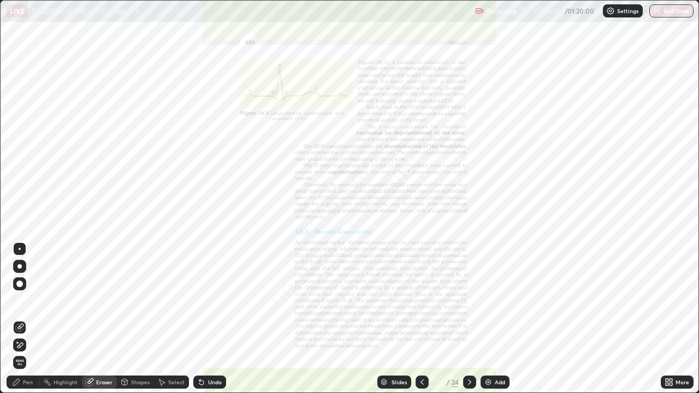
click at [20, 319] on span "Erase all" at bounding box center [20, 363] width 12 height 7
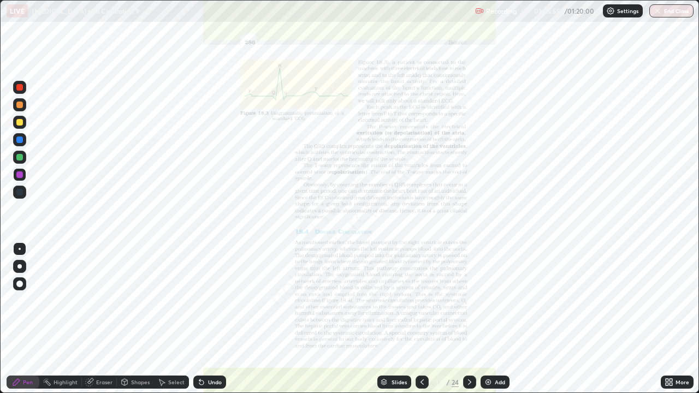
click at [421, 319] on icon at bounding box center [422, 382] width 9 height 9
click at [422, 319] on icon at bounding box center [422, 382] width 9 height 9
click at [467, 319] on icon at bounding box center [470, 382] width 9 height 9
click at [685, 319] on div "More" at bounding box center [683, 382] width 14 height 5
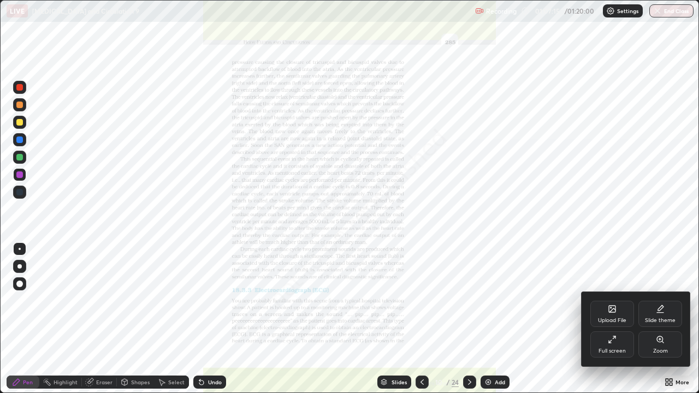
click at [663, 319] on div "Zoom" at bounding box center [661, 345] width 44 height 26
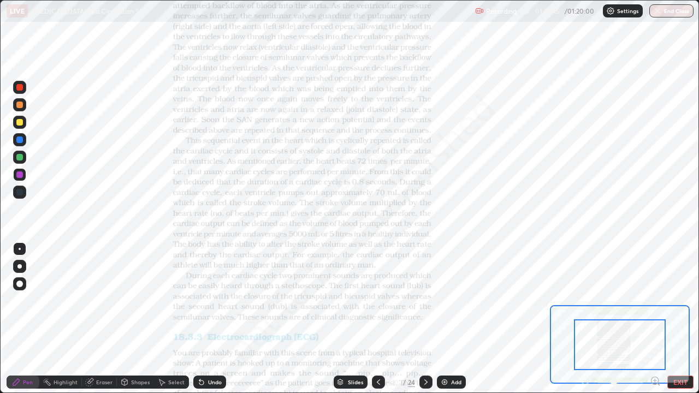
click at [658, 319] on icon at bounding box center [659, 385] width 2 height 2
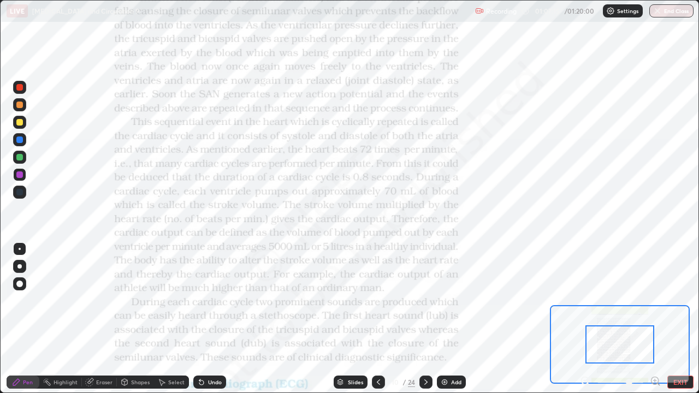
click at [658, 319] on icon at bounding box center [659, 385] width 2 height 2
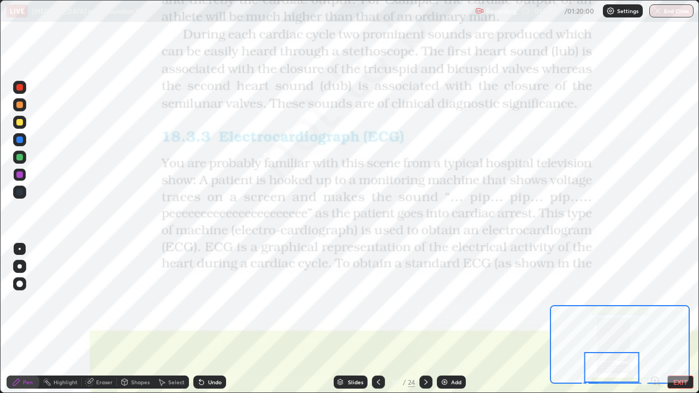
click at [105, 319] on div "Eraser" at bounding box center [104, 382] width 16 height 5
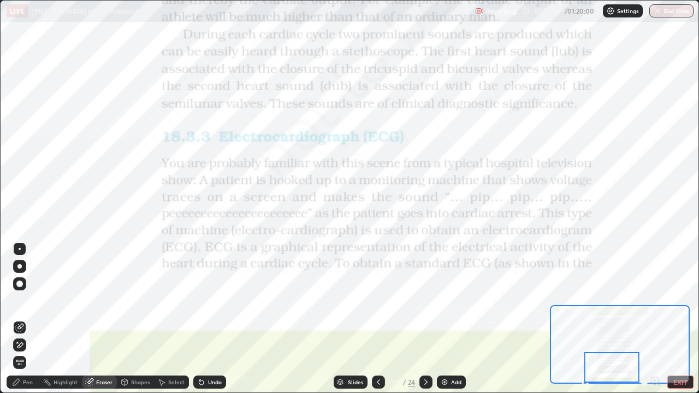
click at [20, 319] on span "Erase all" at bounding box center [20, 363] width 12 height 7
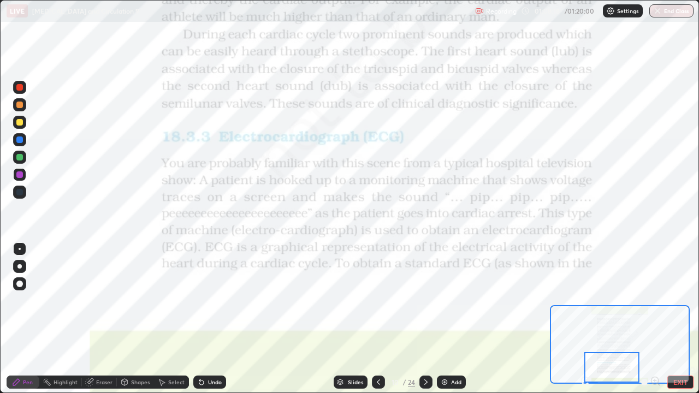
click at [427, 319] on icon at bounding box center [426, 382] width 9 height 9
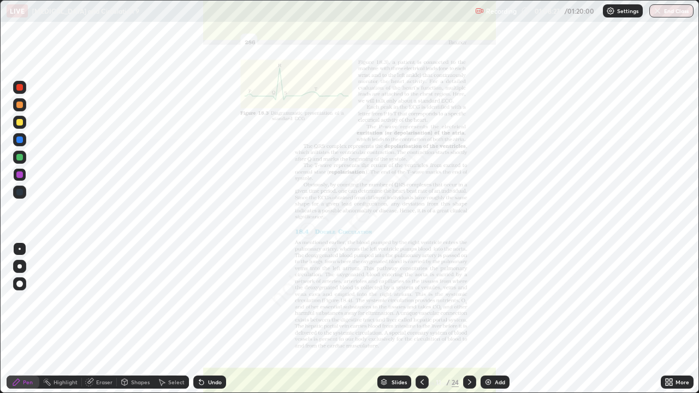
click at [681, 319] on div "More" at bounding box center [683, 382] width 14 height 5
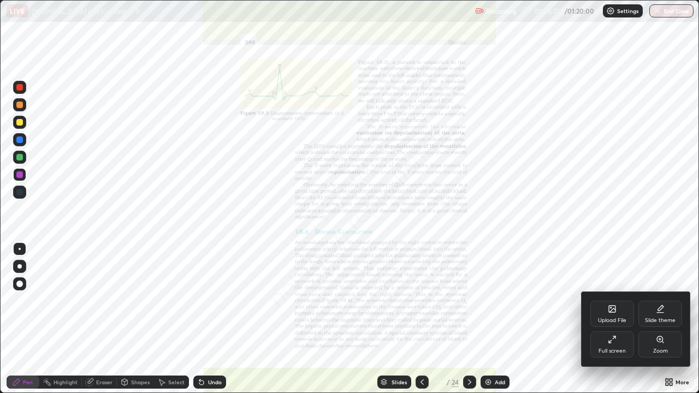
click at [665, 319] on div "Zoom" at bounding box center [660, 351] width 15 height 5
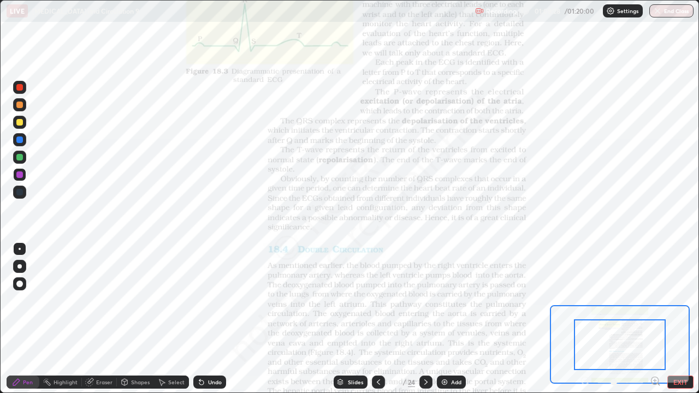
click at [656, 319] on icon at bounding box center [655, 381] width 11 height 11
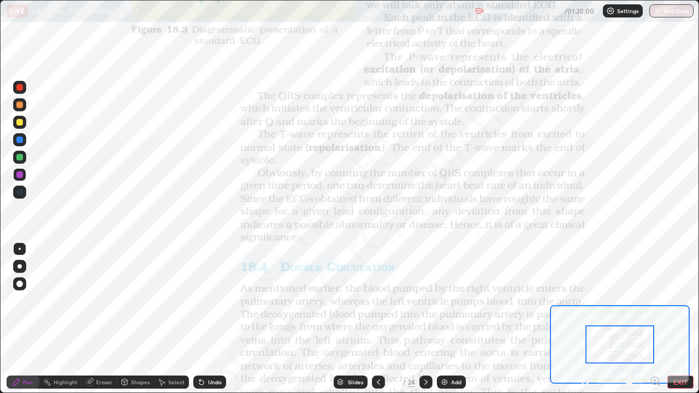
click at [658, 319] on icon at bounding box center [659, 385] width 2 height 2
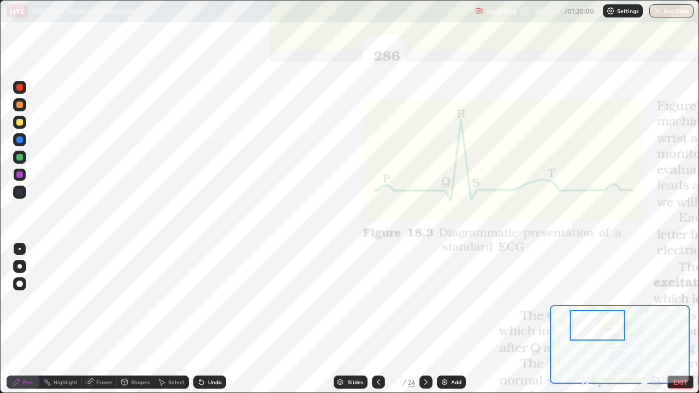
click at [20, 142] on div at bounding box center [19, 140] width 7 height 7
click at [147, 319] on div "Shapes" at bounding box center [140, 382] width 19 height 5
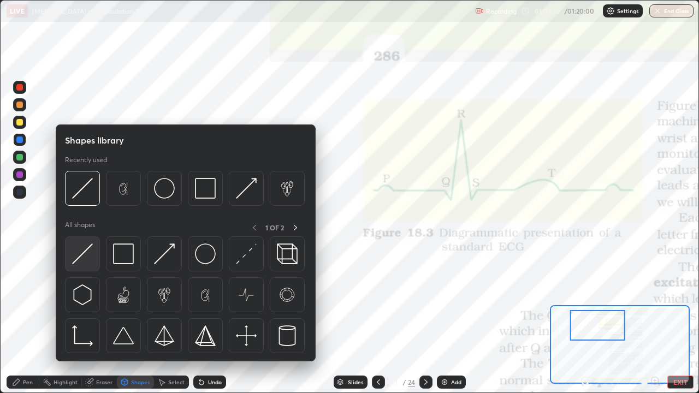
click at [81, 256] on img at bounding box center [82, 254] width 21 height 21
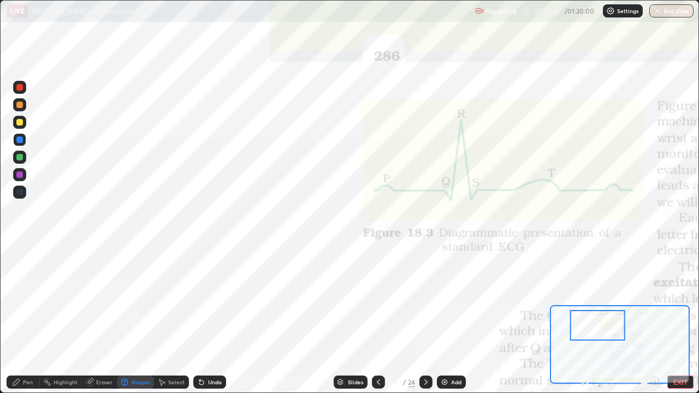
click at [19, 157] on div at bounding box center [19, 157] width 7 height 7
click at [20, 195] on div at bounding box center [19, 192] width 7 height 7
click at [94, 319] on div "Eraser" at bounding box center [99, 382] width 35 height 13
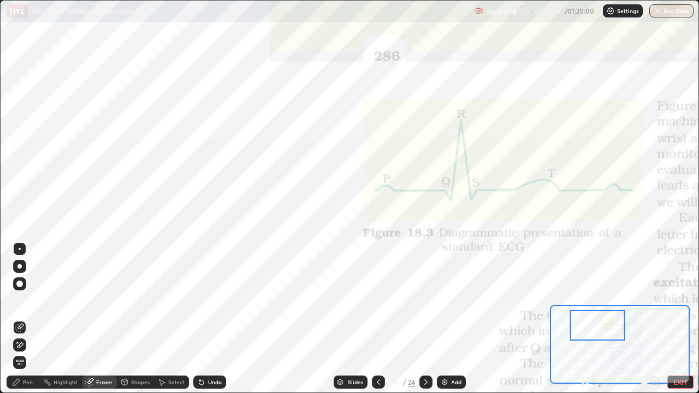
click at [106, 319] on div "Eraser" at bounding box center [104, 382] width 16 height 5
click at [28, 319] on div "Pen" at bounding box center [28, 382] width 10 height 5
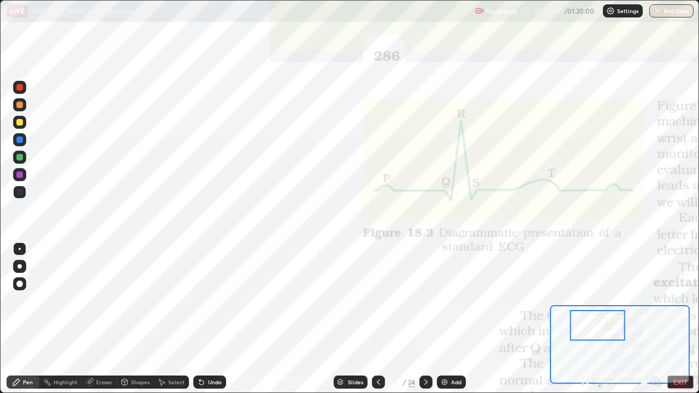
click at [19, 175] on div at bounding box center [19, 175] width 7 height 7
click at [19, 176] on div at bounding box center [19, 175] width 7 height 7
click at [108, 319] on div "Eraser" at bounding box center [99, 382] width 35 height 13
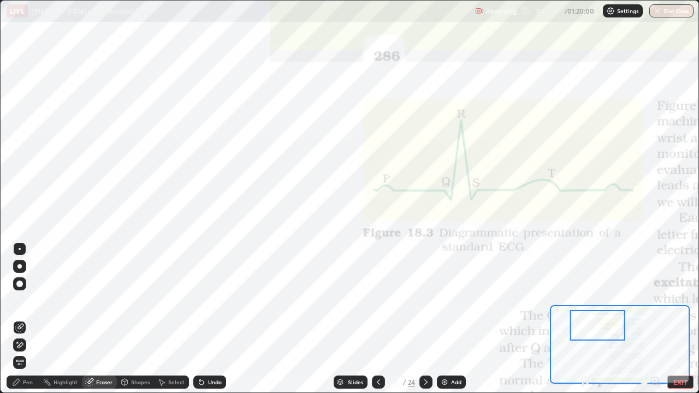
click at [17, 319] on span "Erase all" at bounding box center [20, 363] width 12 height 7
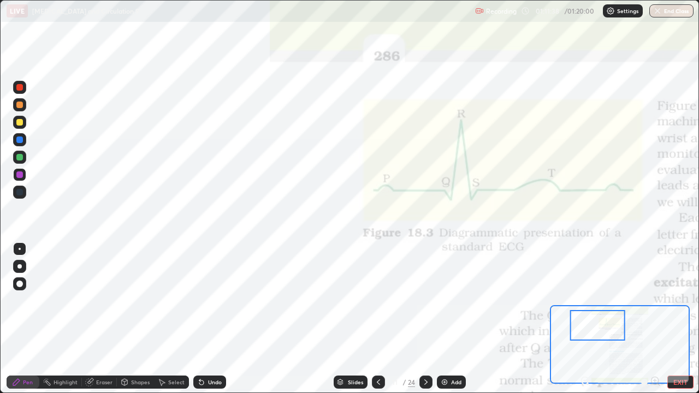
click at [104, 319] on div "Eraser" at bounding box center [104, 382] width 16 height 5
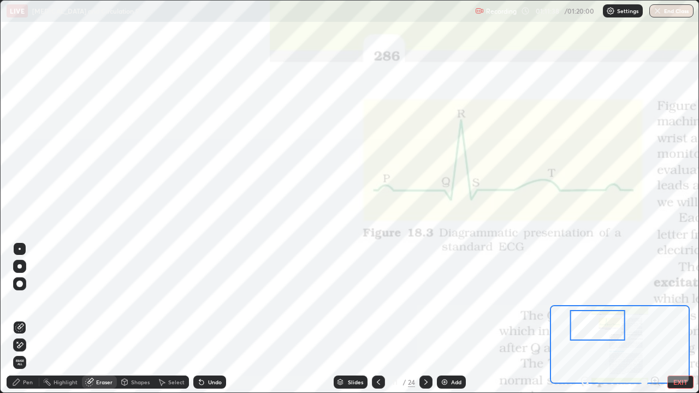
click at [19, 319] on span "Erase all" at bounding box center [20, 363] width 12 height 7
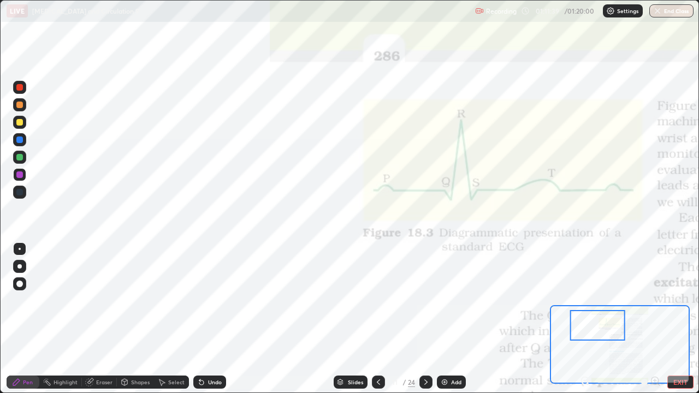
click at [27, 319] on div "Pen" at bounding box center [28, 382] width 10 height 5
click at [20, 139] on div at bounding box center [19, 140] width 7 height 7
click at [114, 319] on div "Eraser" at bounding box center [99, 382] width 35 height 13
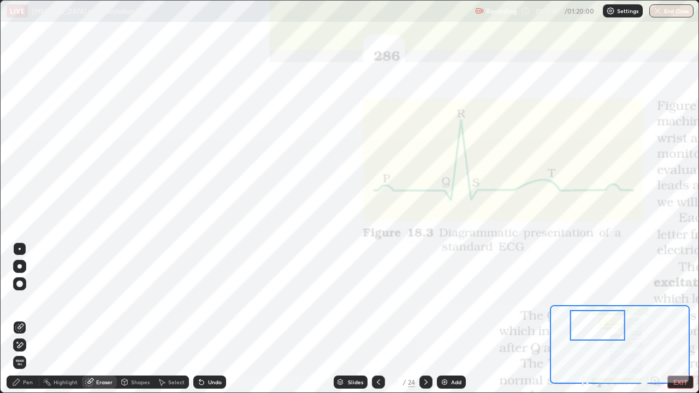
click at [20, 319] on span "Erase all" at bounding box center [20, 363] width 12 height 7
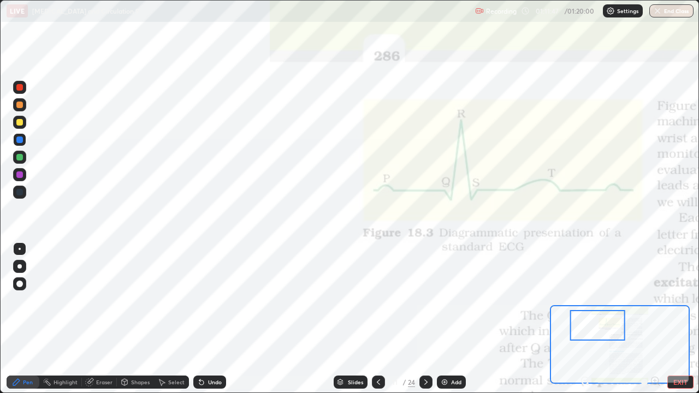
click at [29, 319] on div "Pen" at bounding box center [28, 382] width 10 height 5
click at [20, 138] on div at bounding box center [19, 140] width 7 height 7
click at [21, 139] on div at bounding box center [19, 140] width 7 height 7
click at [108, 319] on div "Eraser" at bounding box center [104, 382] width 16 height 5
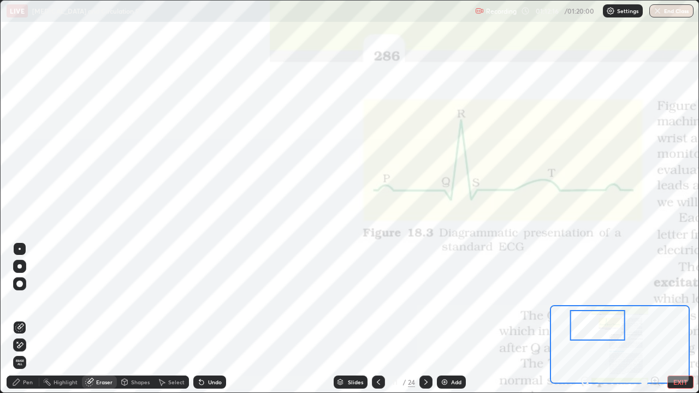
click at [25, 319] on div "Pen" at bounding box center [28, 382] width 10 height 5
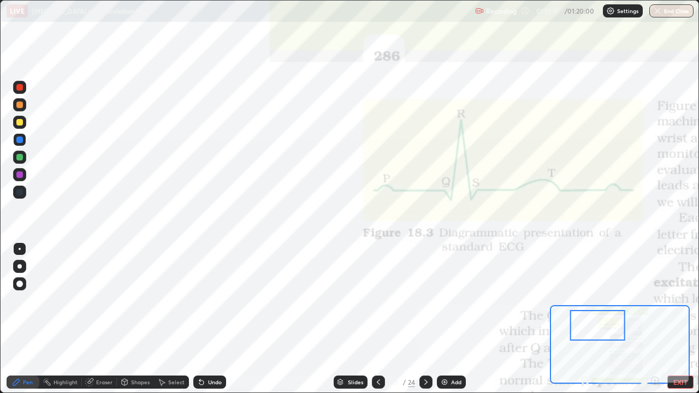
click at [19, 104] on div at bounding box center [19, 105] width 7 height 7
click at [103, 319] on div "Eraser" at bounding box center [104, 382] width 16 height 5
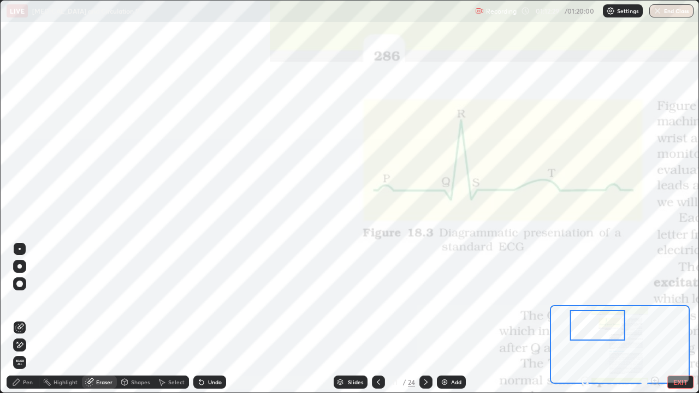
click at [28, 319] on div "Pen" at bounding box center [28, 382] width 10 height 5
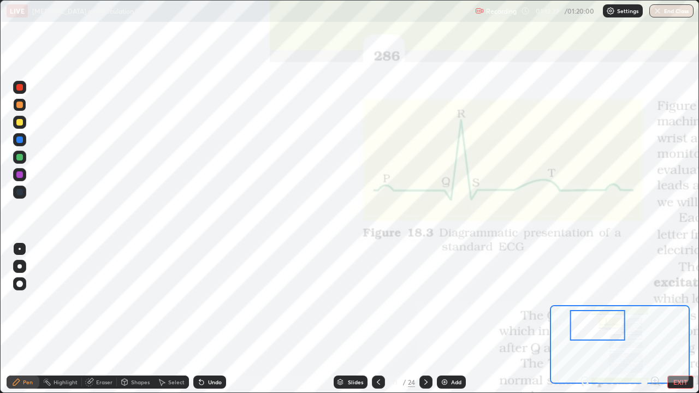
click at [21, 103] on div at bounding box center [19, 105] width 7 height 7
click at [20, 140] on div at bounding box center [19, 140] width 7 height 7
click at [20, 84] on div at bounding box center [19, 87] width 7 height 7
click at [20, 139] on div at bounding box center [19, 140] width 7 height 7
click at [19, 191] on div at bounding box center [19, 192] width 7 height 7
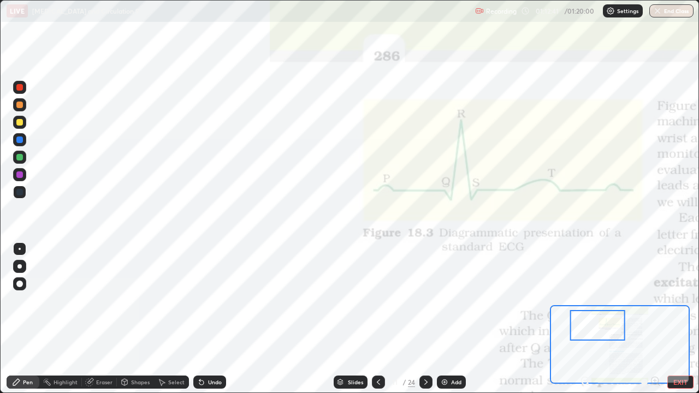
click at [19, 173] on div at bounding box center [19, 175] width 7 height 7
click at [19, 169] on div at bounding box center [19, 174] width 13 height 13
click at [19, 191] on div at bounding box center [19, 192] width 7 height 7
click at [20, 157] on div at bounding box center [19, 157] width 7 height 7
click at [19, 174] on div at bounding box center [19, 175] width 7 height 7
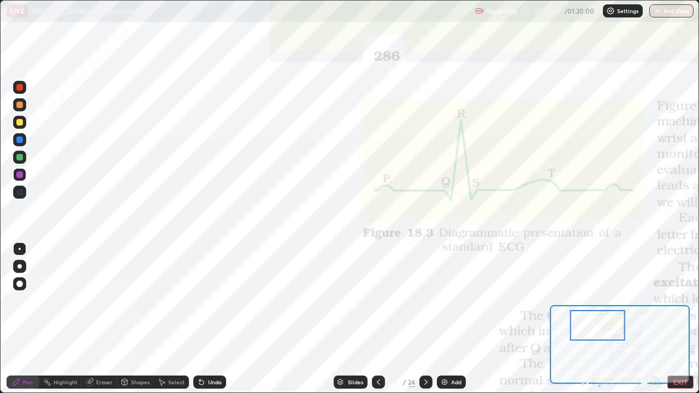
click at [21, 192] on div at bounding box center [19, 192] width 7 height 7
click at [20, 190] on div at bounding box center [19, 192] width 7 height 7
click at [18, 105] on div at bounding box center [19, 105] width 7 height 7
click at [19, 142] on div at bounding box center [19, 140] width 7 height 7
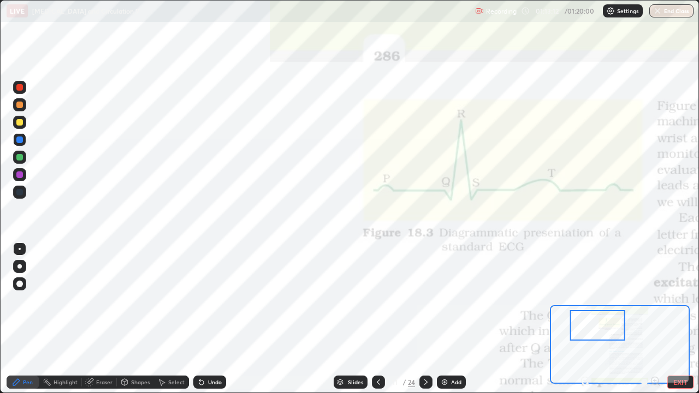
click at [20, 171] on div at bounding box center [19, 174] width 13 height 13
click at [20, 89] on div at bounding box center [19, 87] width 7 height 7
click at [17, 191] on div at bounding box center [19, 192] width 7 height 7
click at [17, 176] on div at bounding box center [19, 175] width 7 height 7
click at [20, 193] on div at bounding box center [19, 192] width 7 height 7
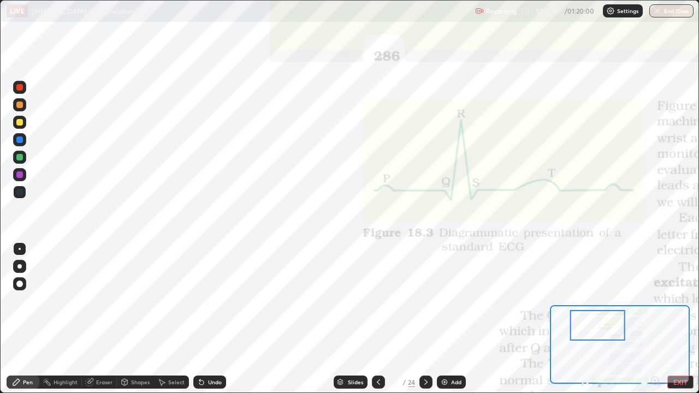
click at [21, 141] on div at bounding box center [19, 140] width 7 height 7
click at [19, 173] on div at bounding box center [19, 175] width 7 height 7
click at [19, 90] on div at bounding box center [19, 87] width 7 height 7
click at [107, 319] on div "Eraser" at bounding box center [104, 382] width 16 height 5
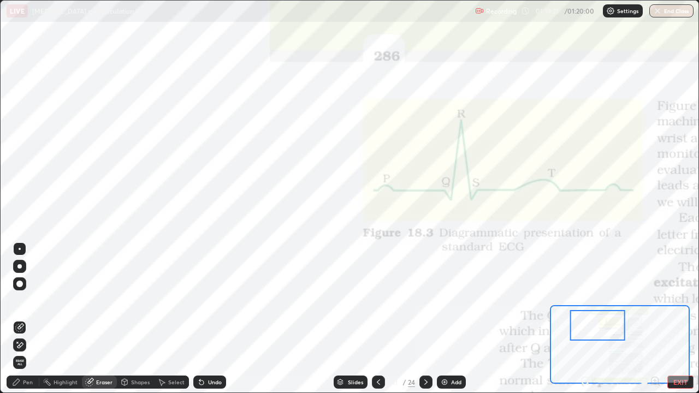
click at [30, 319] on div "Pen" at bounding box center [28, 382] width 10 height 5
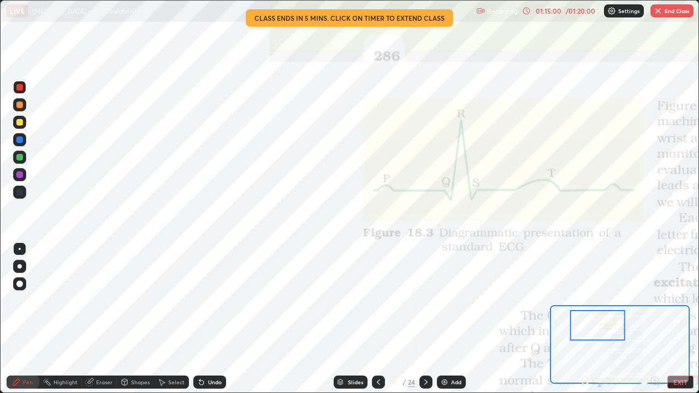
click at [103, 319] on div "Eraser" at bounding box center [104, 382] width 16 height 5
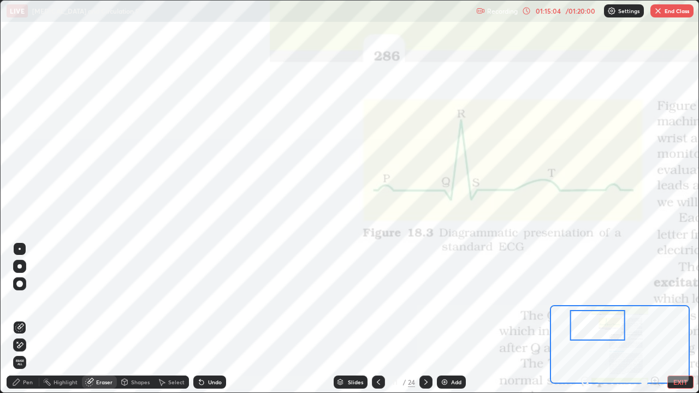
click at [25, 319] on div "Pen" at bounding box center [28, 382] width 10 height 5
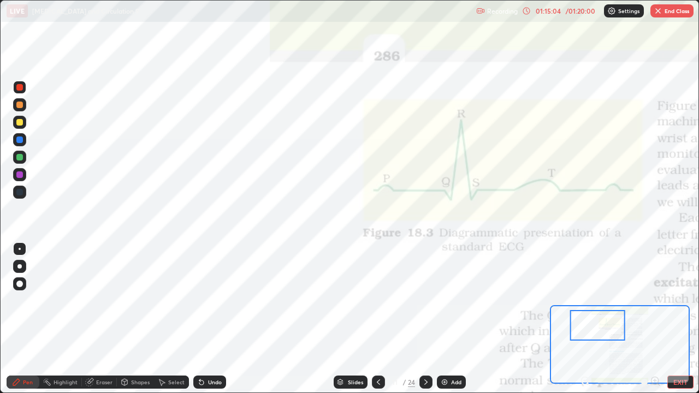
click at [18, 190] on div at bounding box center [19, 192] width 7 height 7
click at [20, 89] on div at bounding box center [19, 87] width 7 height 7
click at [19, 176] on div at bounding box center [19, 175] width 7 height 7
click at [18, 173] on div at bounding box center [19, 175] width 7 height 7
click at [21, 175] on div at bounding box center [19, 175] width 7 height 7
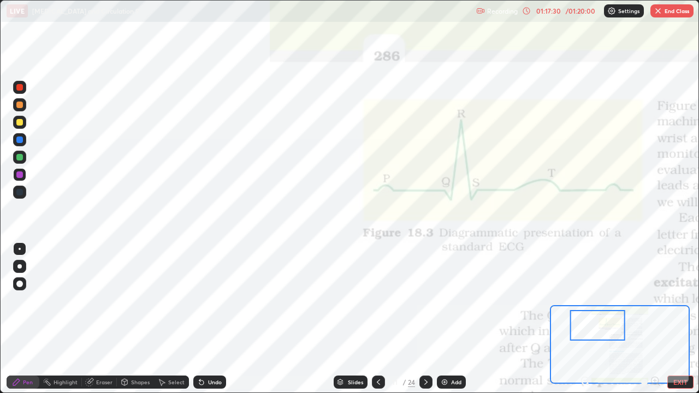
click at [25, 192] on div at bounding box center [19, 192] width 13 height 13
click at [672, 11] on button "End Class" at bounding box center [672, 10] width 43 height 13
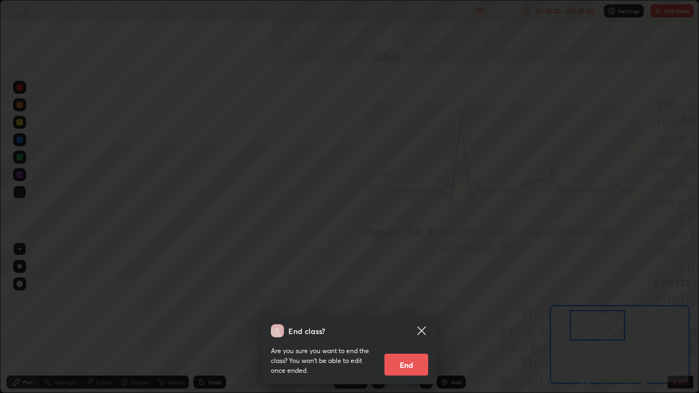
click at [398, 319] on button "End" at bounding box center [407, 365] width 44 height 22
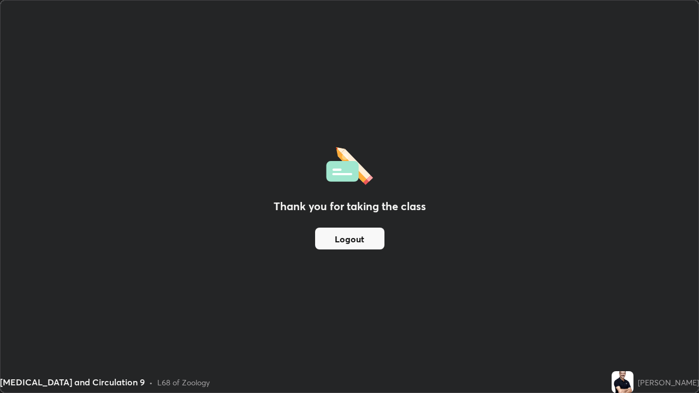
click at [363, 242] on button "Logout" at bounding box center [349, 239] width 69 height 22
